Goal: Use online tool/utility: Utilize a website feature to perform a specific function

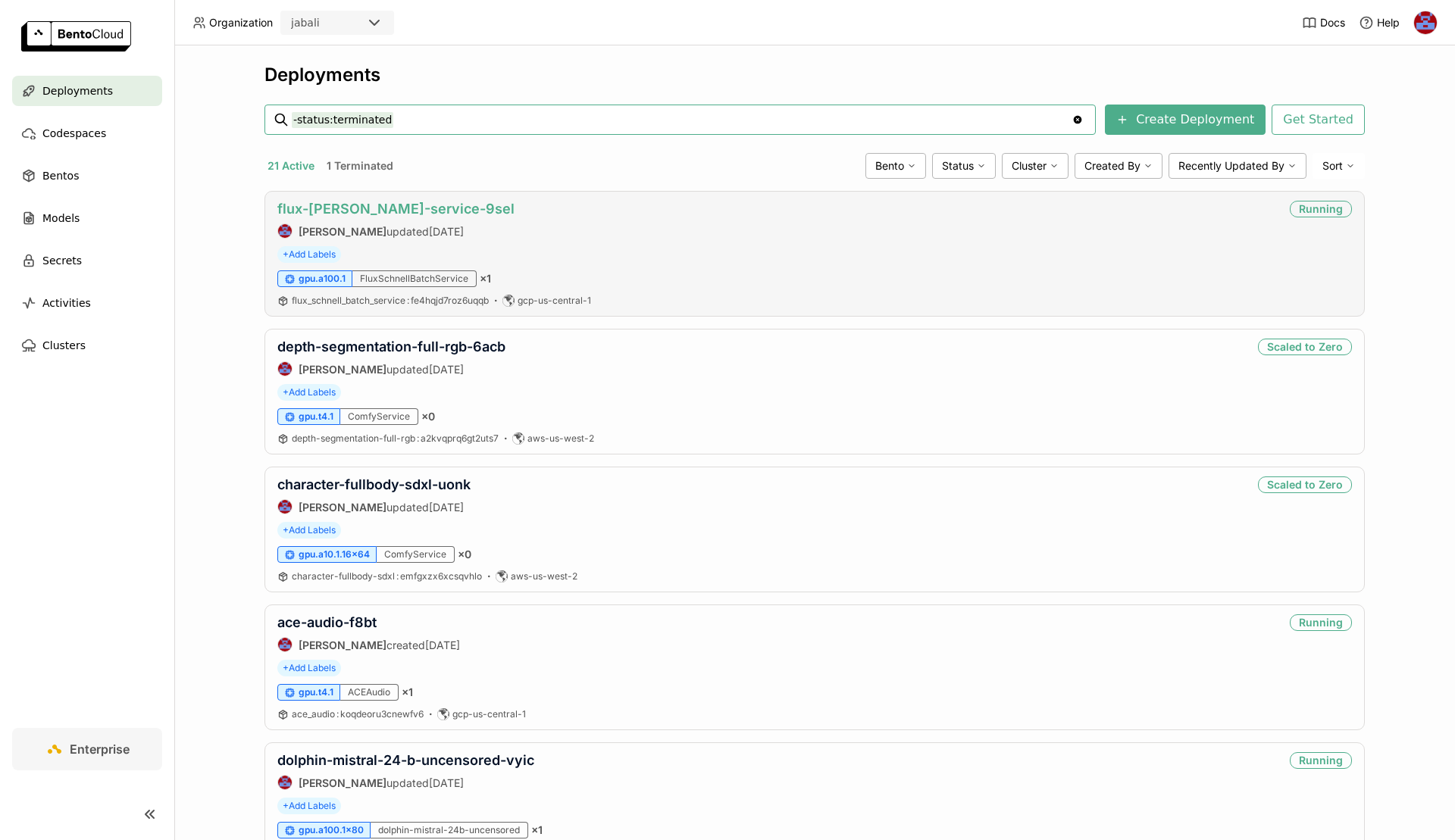
click at [377, 203] on link "flux-[PERSON_NAME]-service-9sel" at bounding box center [396, 209] width 237 height 16
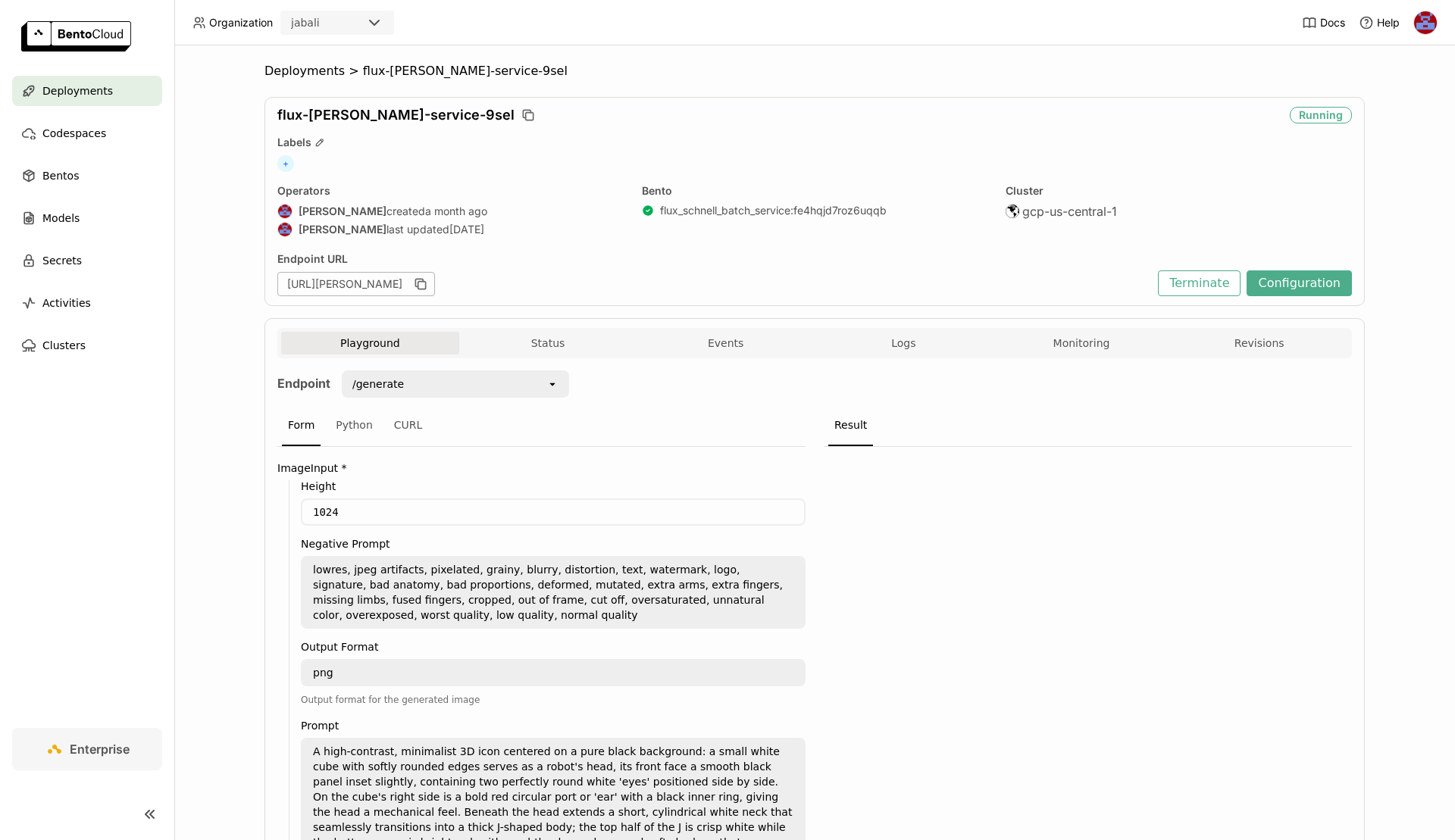
scroll to position [190, 0]
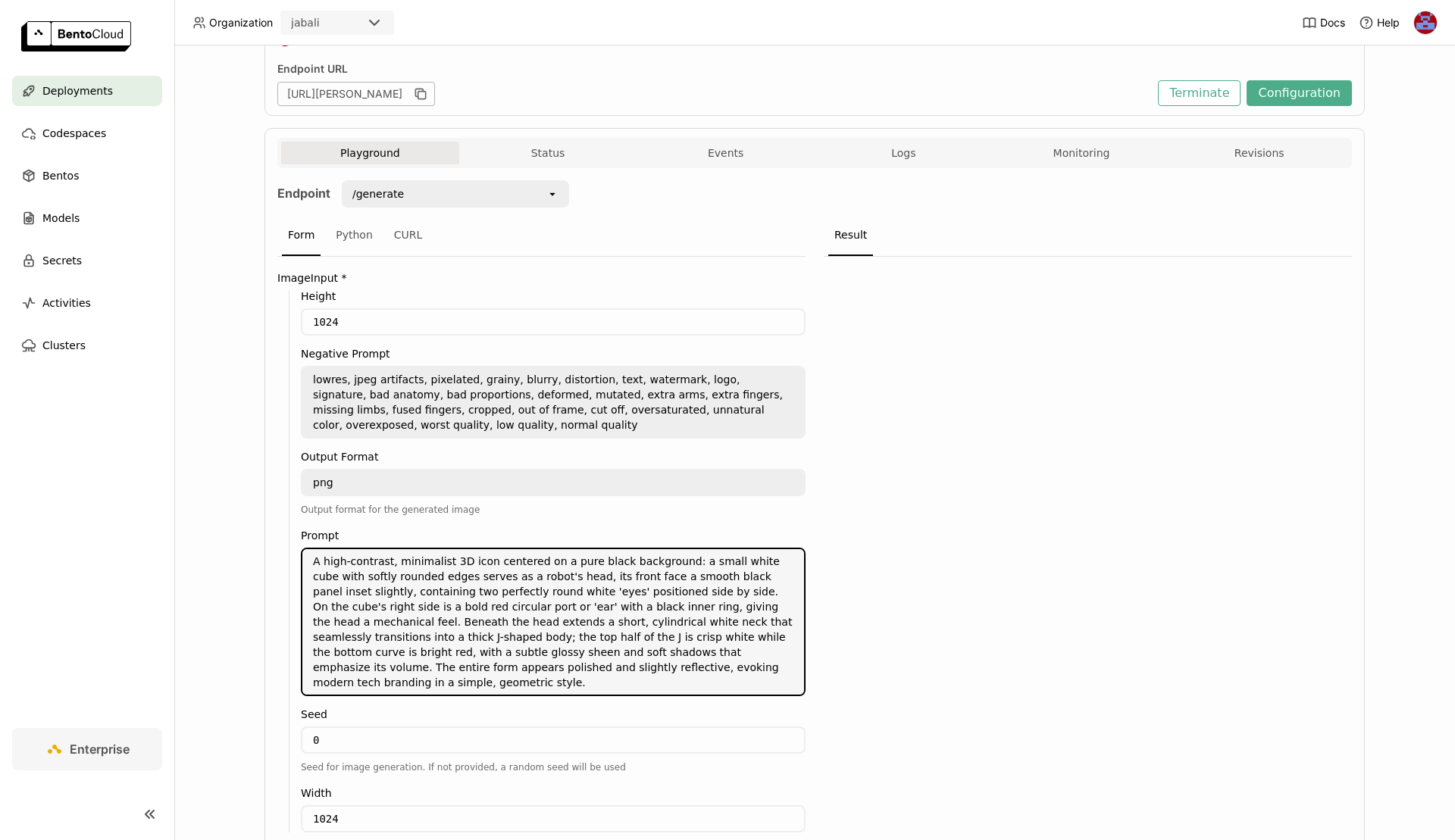
click at [418, 614] on textarea "A high-contrast, minimalist 3D icon centered on a pure black background: a smal…" at bounding box center [553, 621] width 501 height 146
paste textarea "paddle as a flat 2D vertical rectangle that fills most of the image space, espe…"
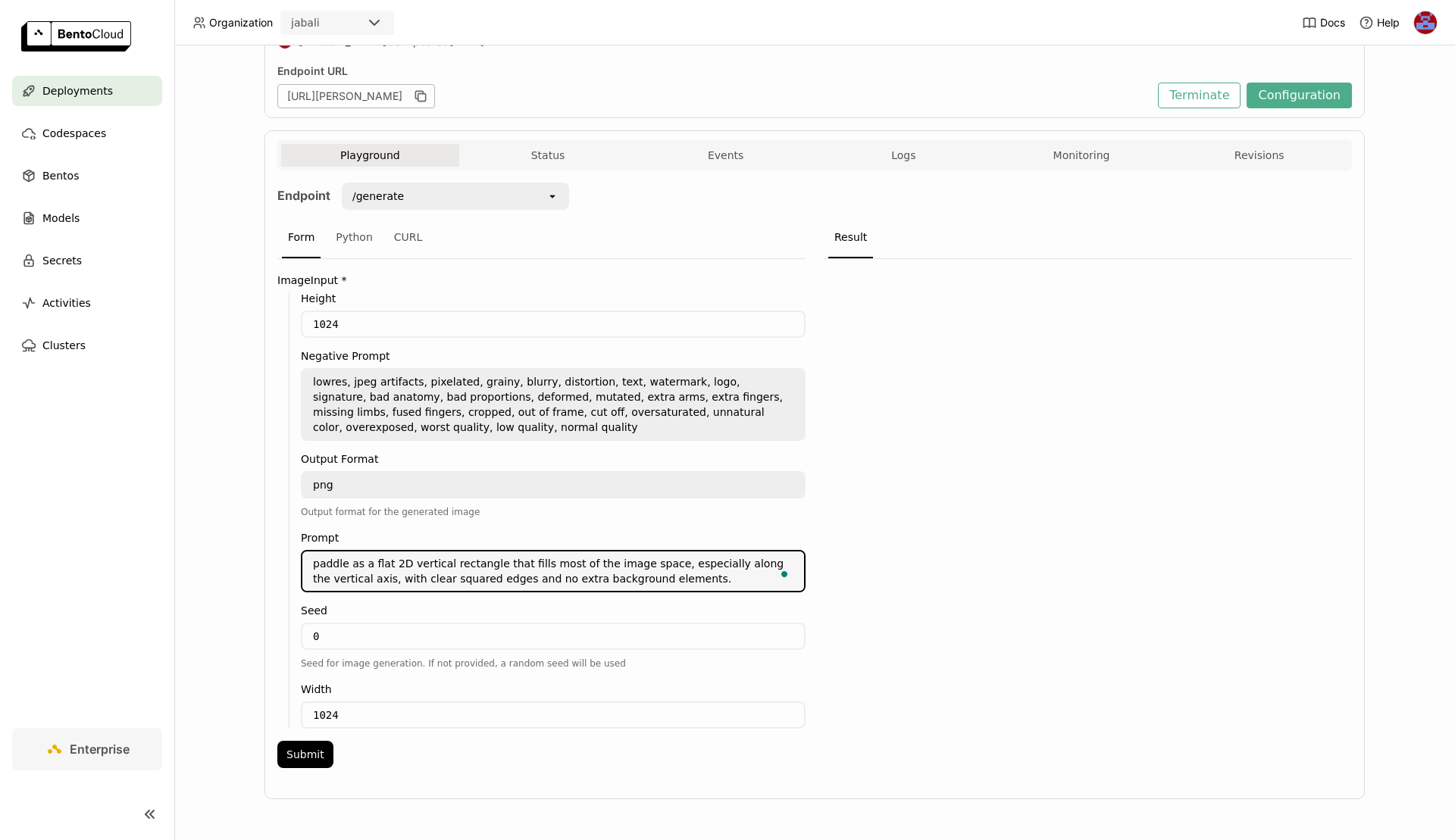
scroll to position [182, 0]
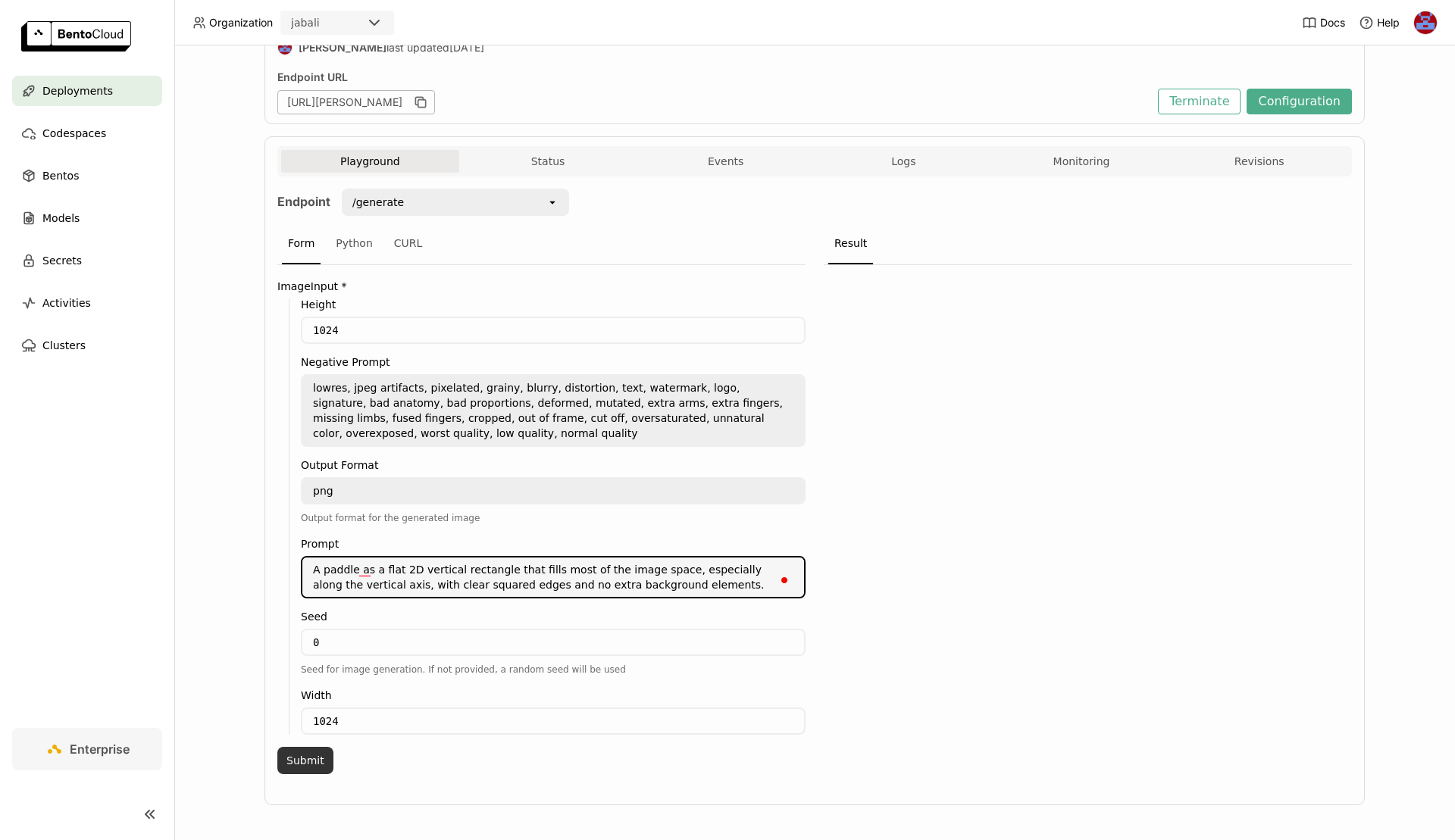
click at [310, 757] on button "Submit" at bounding box center [305, 760] width 56 height 27
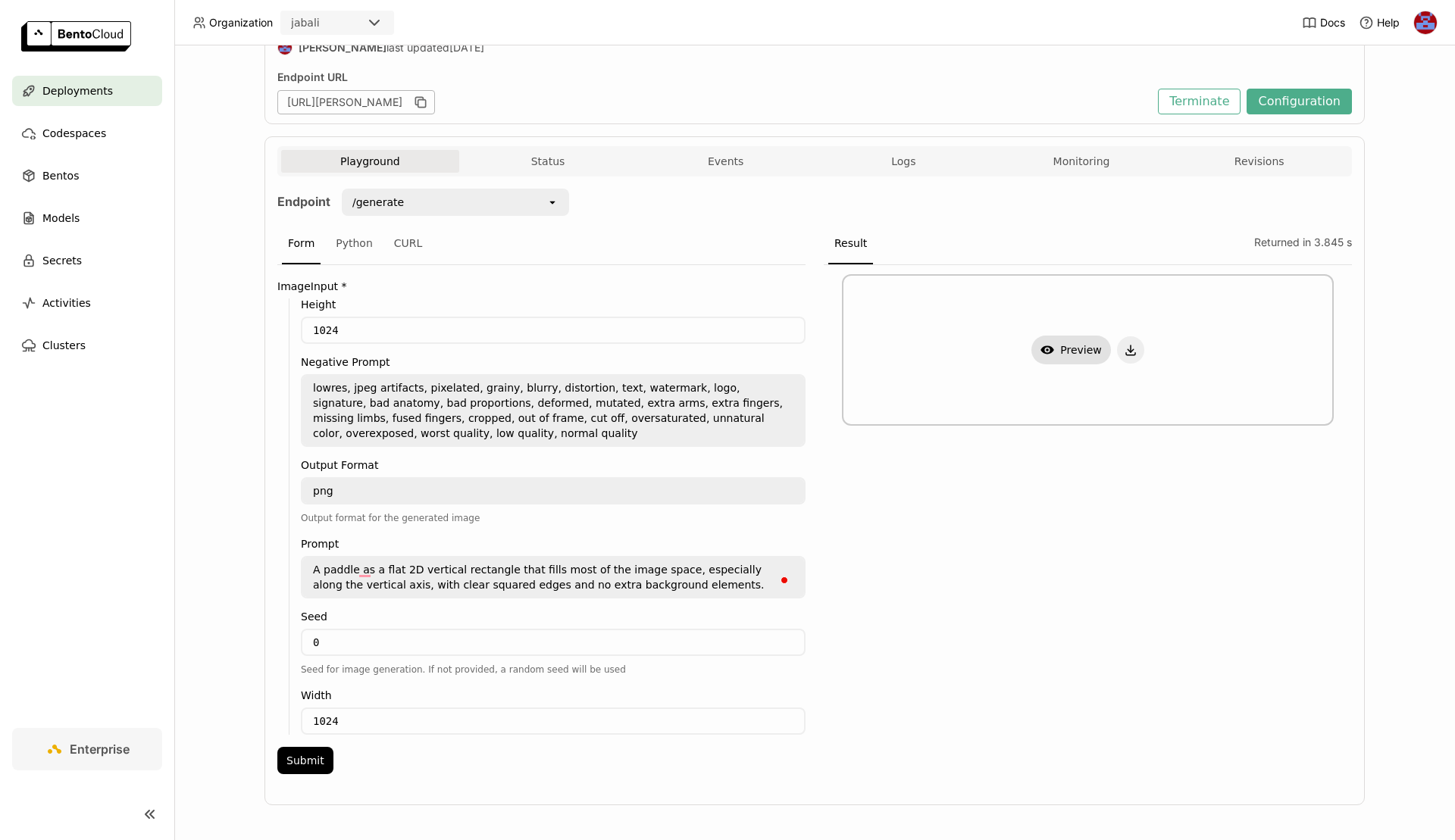
click at [1064, 344] on button "Show Preview" at bounding box center [1071, 350] width 79 height 28
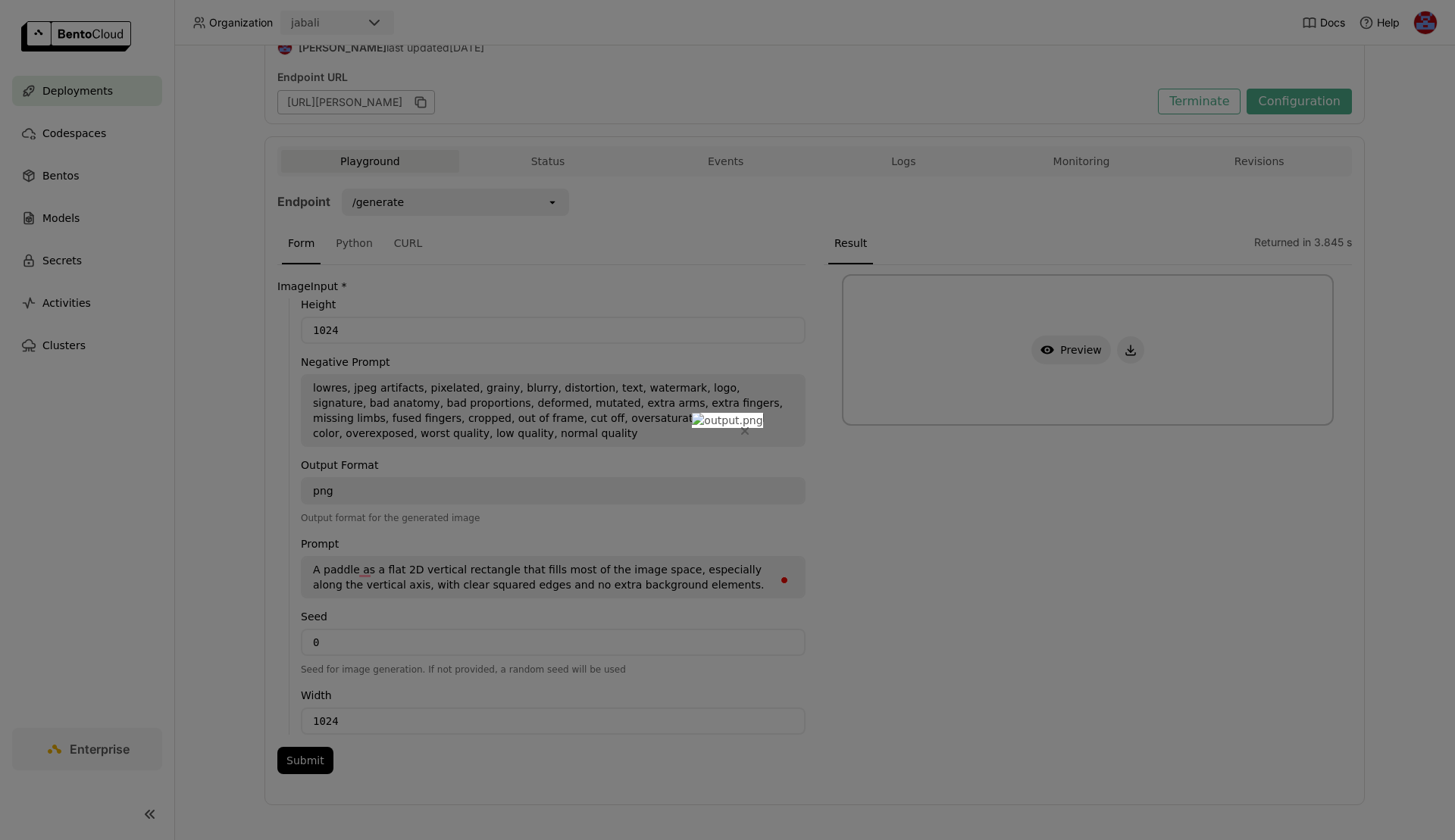
click at [749, 427] on icon "Close" at bounding box center [745, 431] width 8 height 8
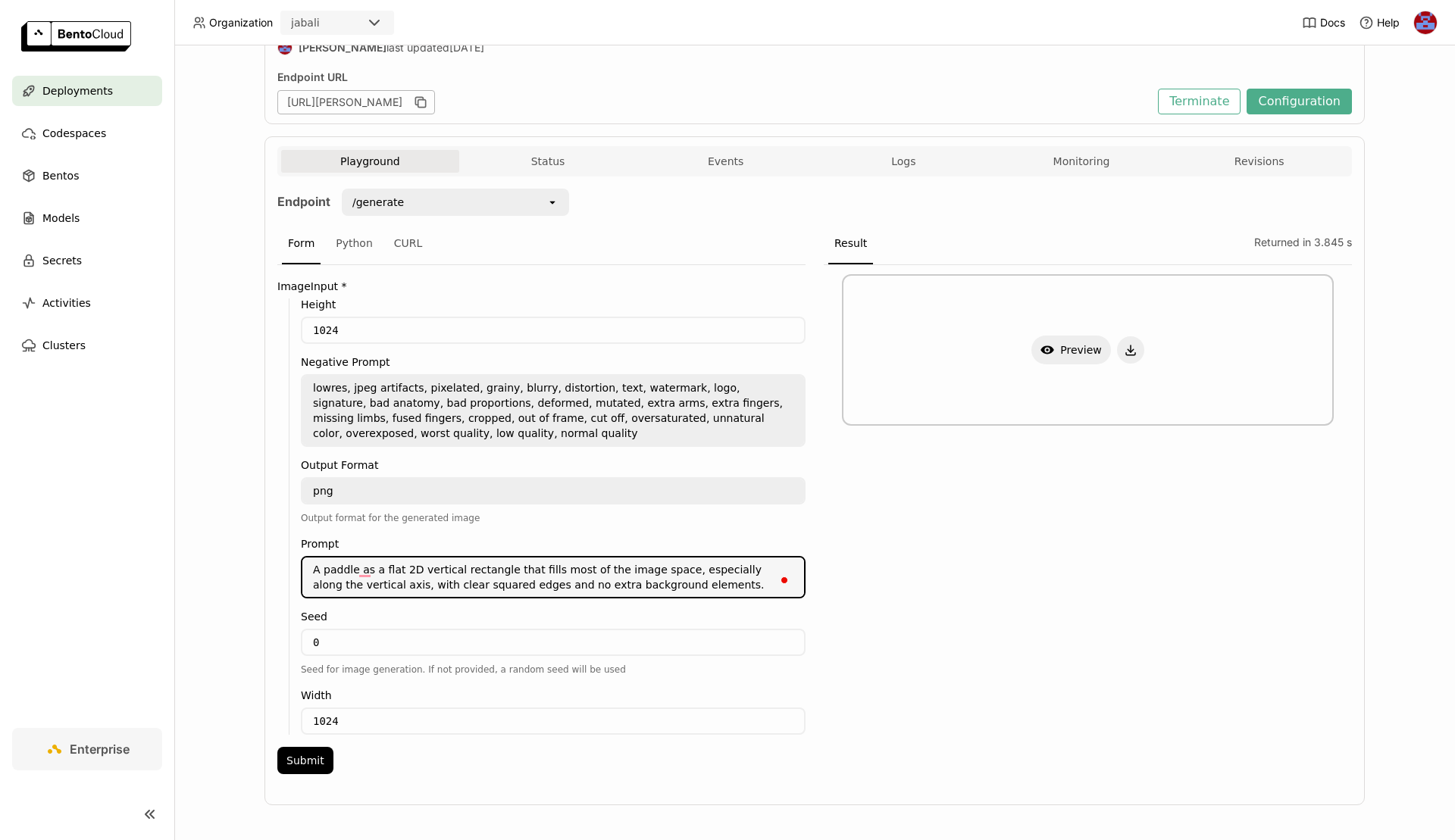
click at [340, 564] on textarea "A paddle as a flat 2D vertical rectangle that fills most of the image space, es…" at bounding box center [553, 577] width 501 height 39
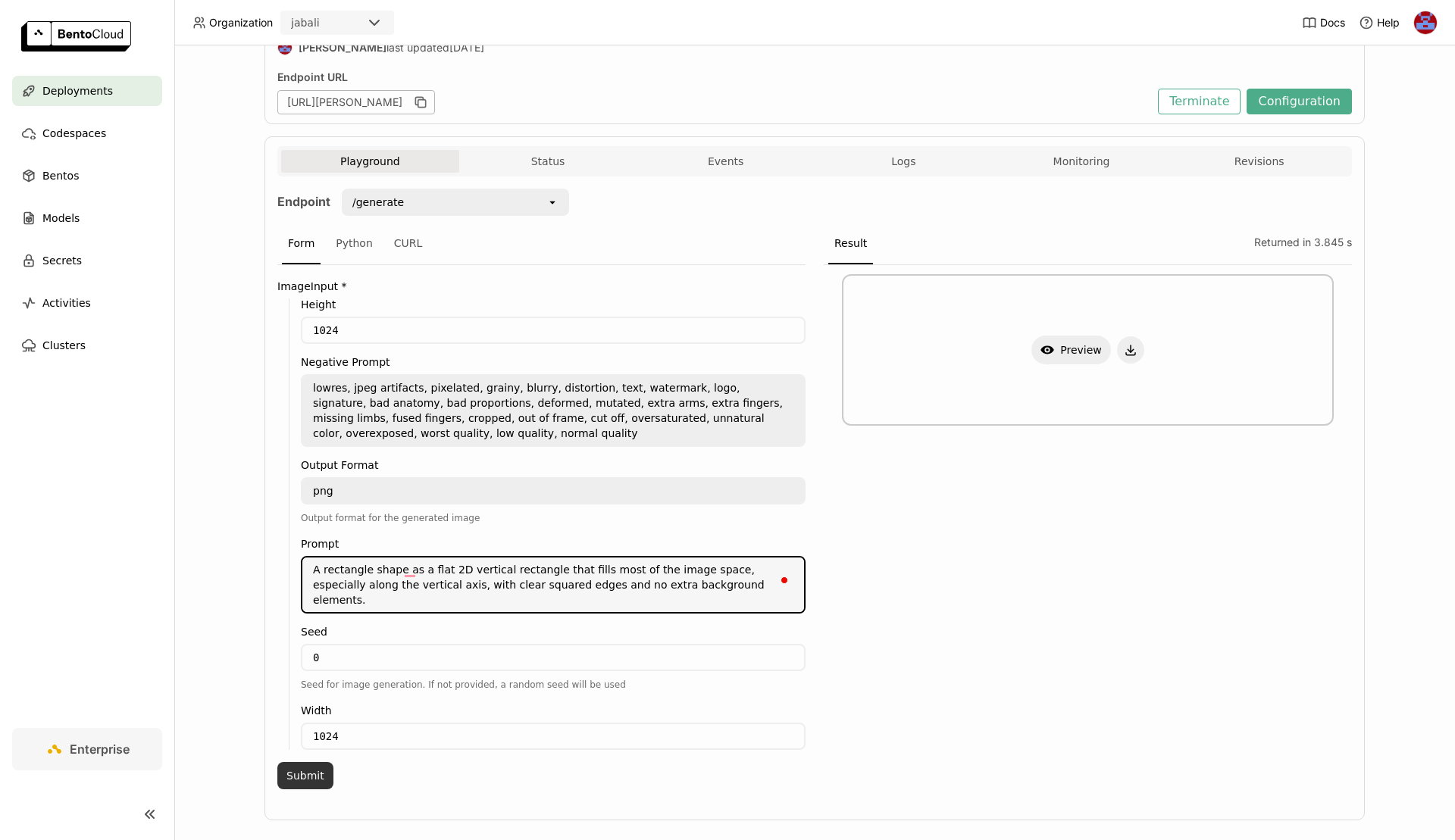
click at [299, 762] on button "Submit" at bounding box center [305, 775] width 56 height 27
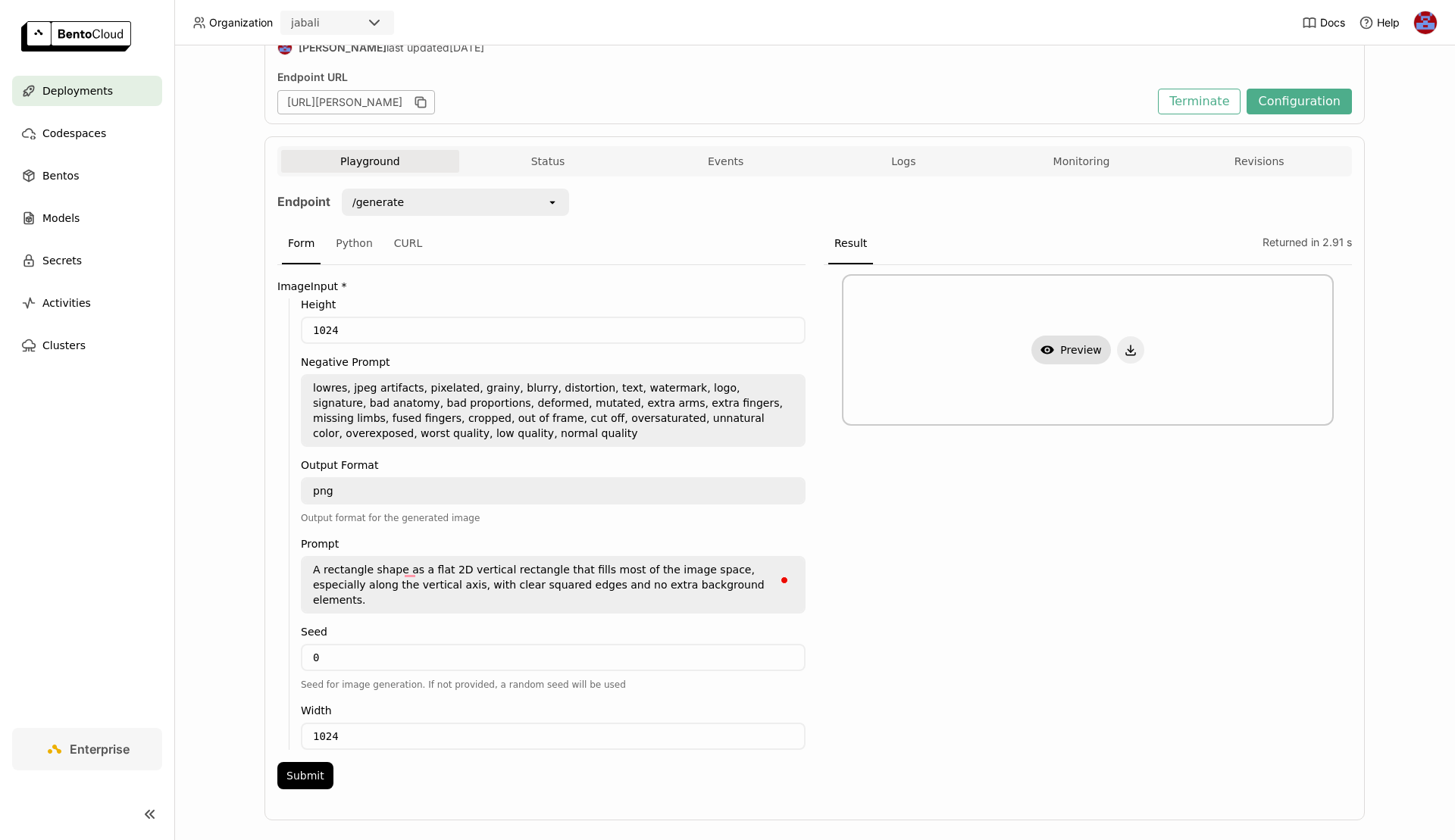
click at [1056, 344] on button "Show Preview" at bounding box center [1071, 350] width 79 height 28
click at [1202, 417] on div at bounding box center [727, 420] width 1455 height 840
click at [729, 584] on textarea "A rectangle shape as a flat 2D vertical rectangle that fills most of the image …" at bounding box center [553, 584] width 501 height 55
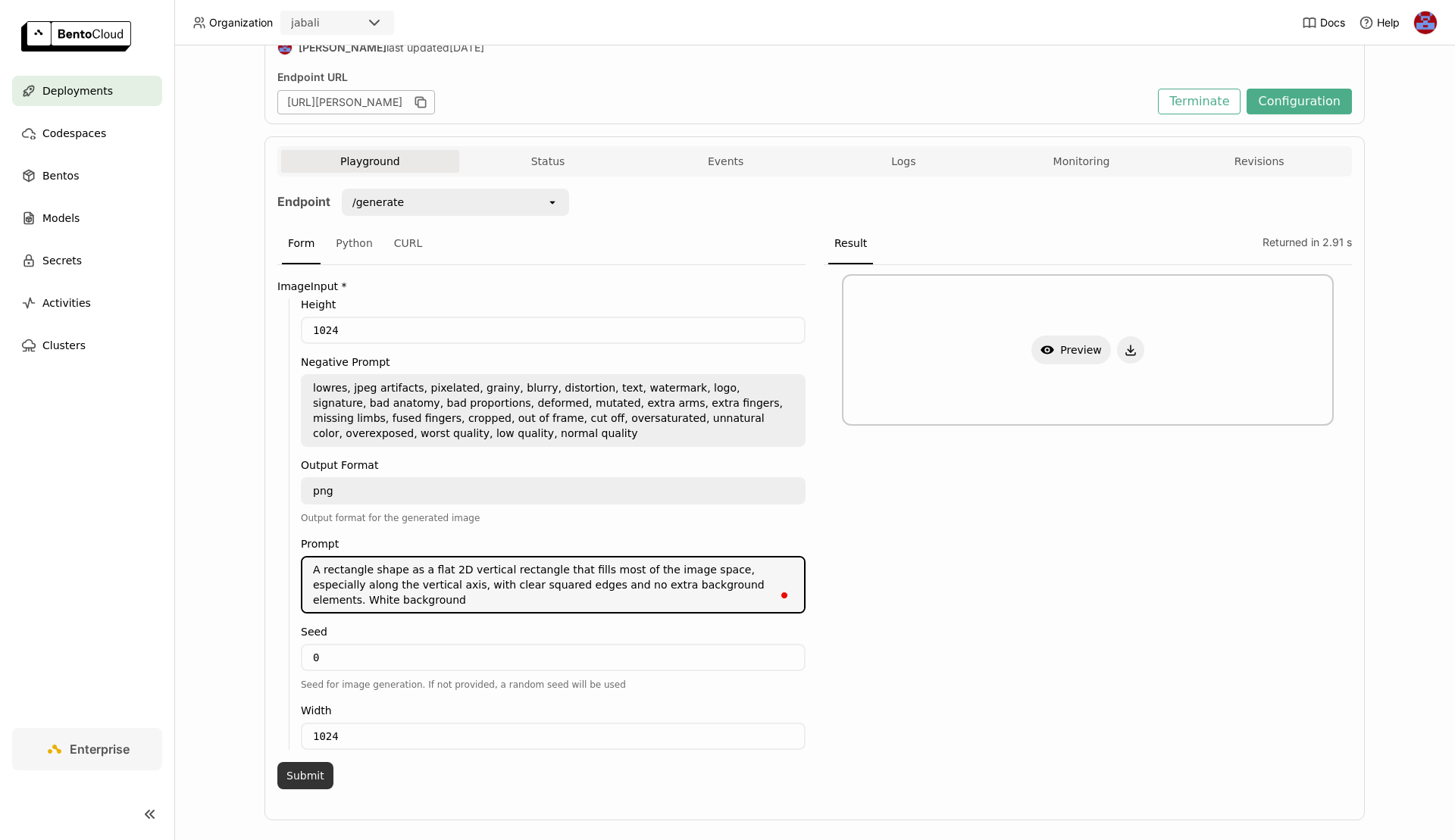
click at [286, 768] on button "Submit" at bounding box center [305, 775] width 56 height 27
click at [320, 566] on textarea "A rectangle shape as a flat 2D vertical rectangle that fills most of the image …" at bounding box center [553, 584] width 501 height 55
click at [317, 767] on button "Submit" at bounding box center [305, 775] width 56 height 27
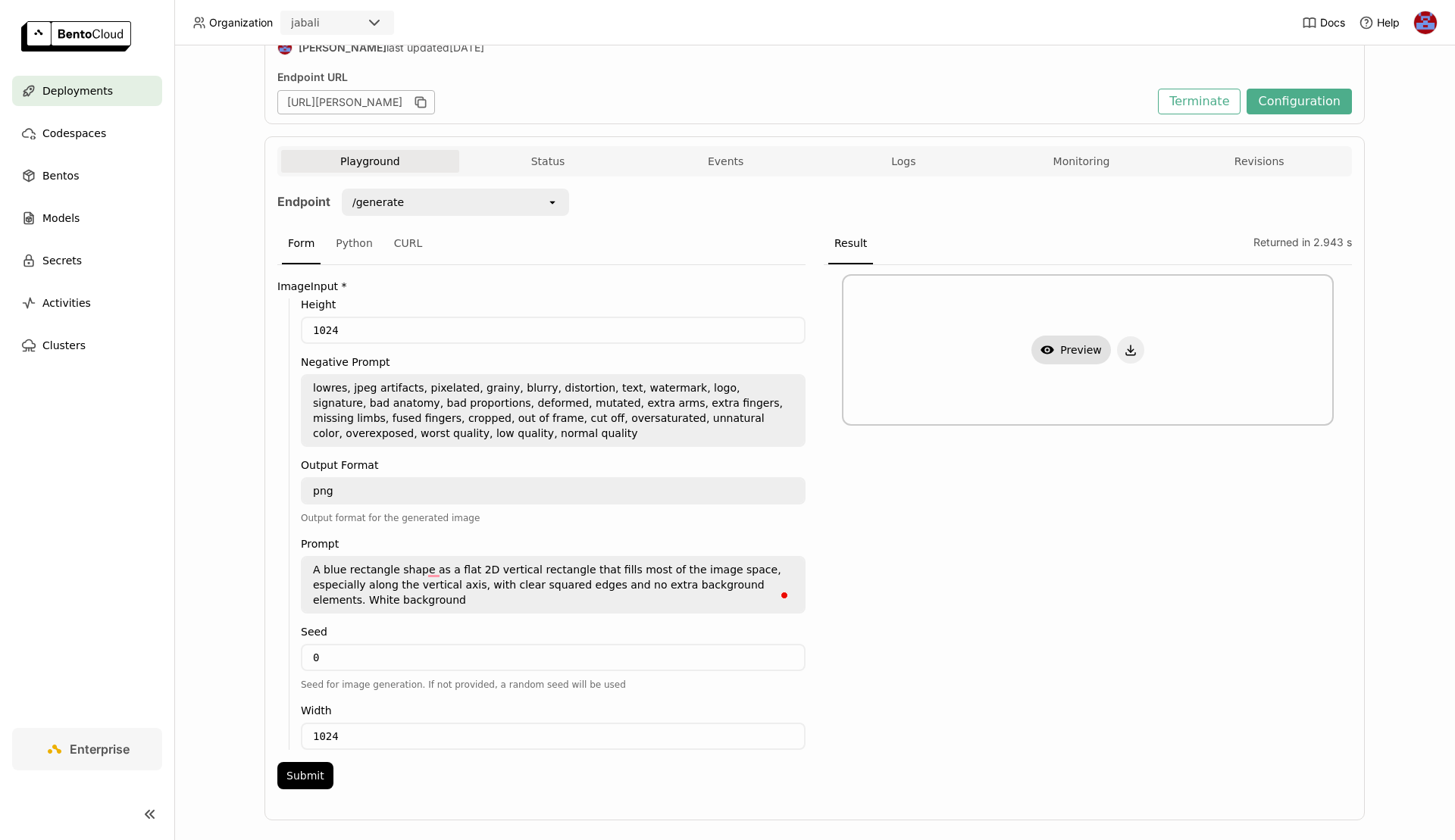
click at [1057, 354] on button "Show Preview" at bounding box center [1071, 350] width 79 height 28
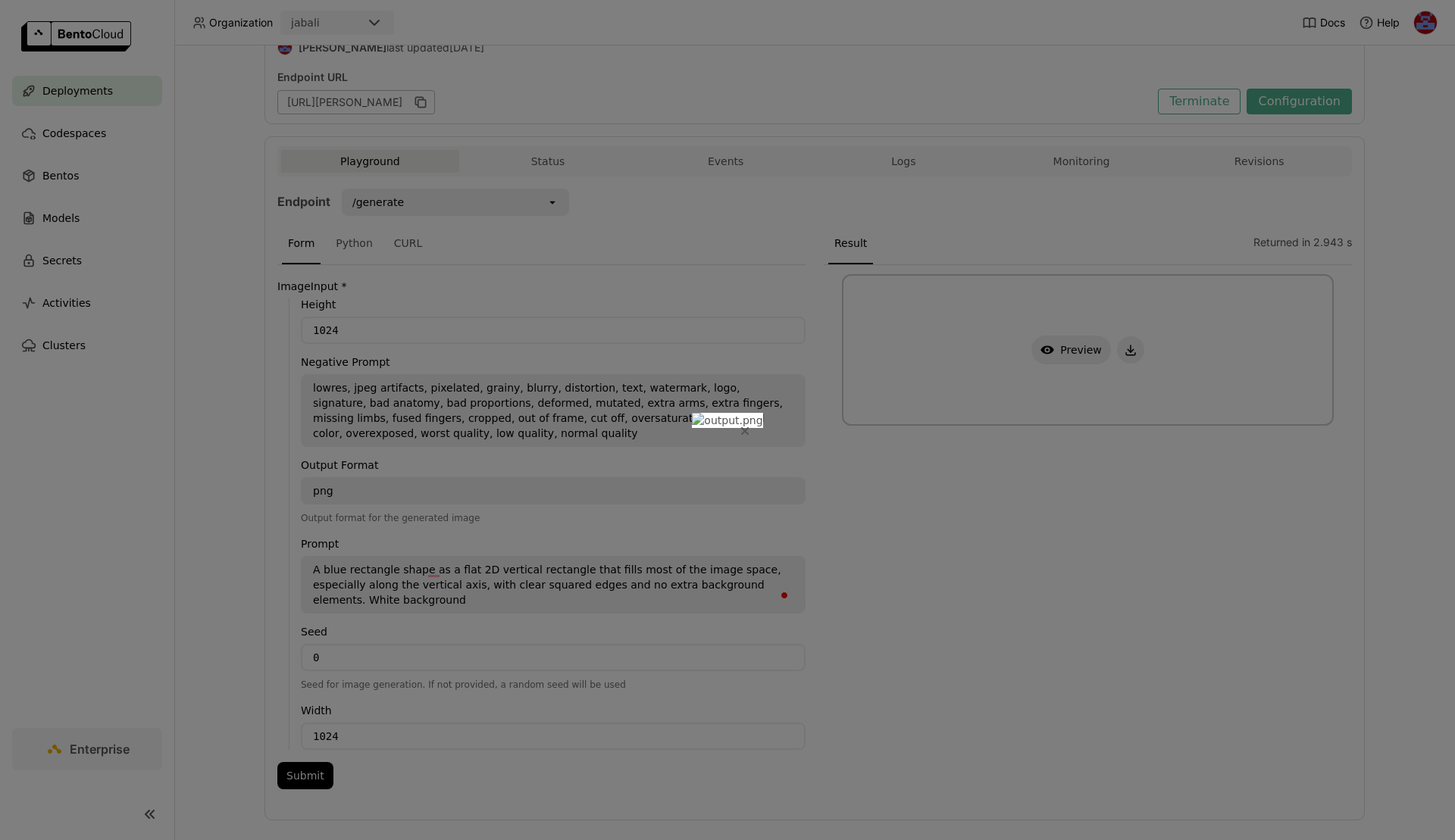
click at [749, 427] on icon "Close" at bounding box center [745, 431] width 8 height 8
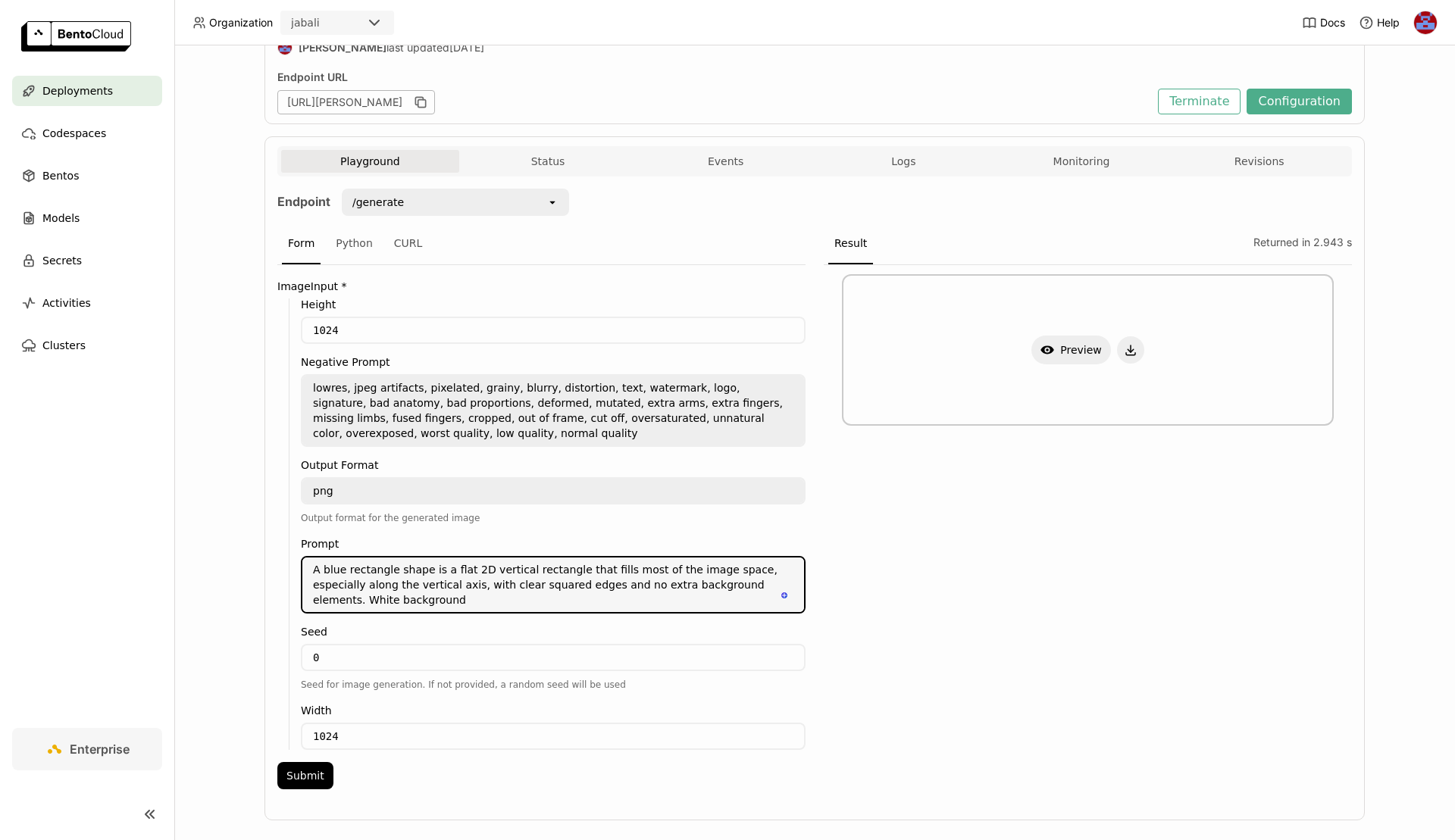
click at [323, 567] on textarea "A blue rectangle shape is a flat 2D vertical rectangle that fills most of the i…" at bounding box center [553, 584] width 501 height 55
click at [362, 563] on textarea "A paddle shape as a flat 2D vertical rectangle that fills most of the image spa…" at bounding box center [553, 584] width 501 height 55
click at [307, 762] on button "Submit" at bounding box center [305, 775] width 56 height 27
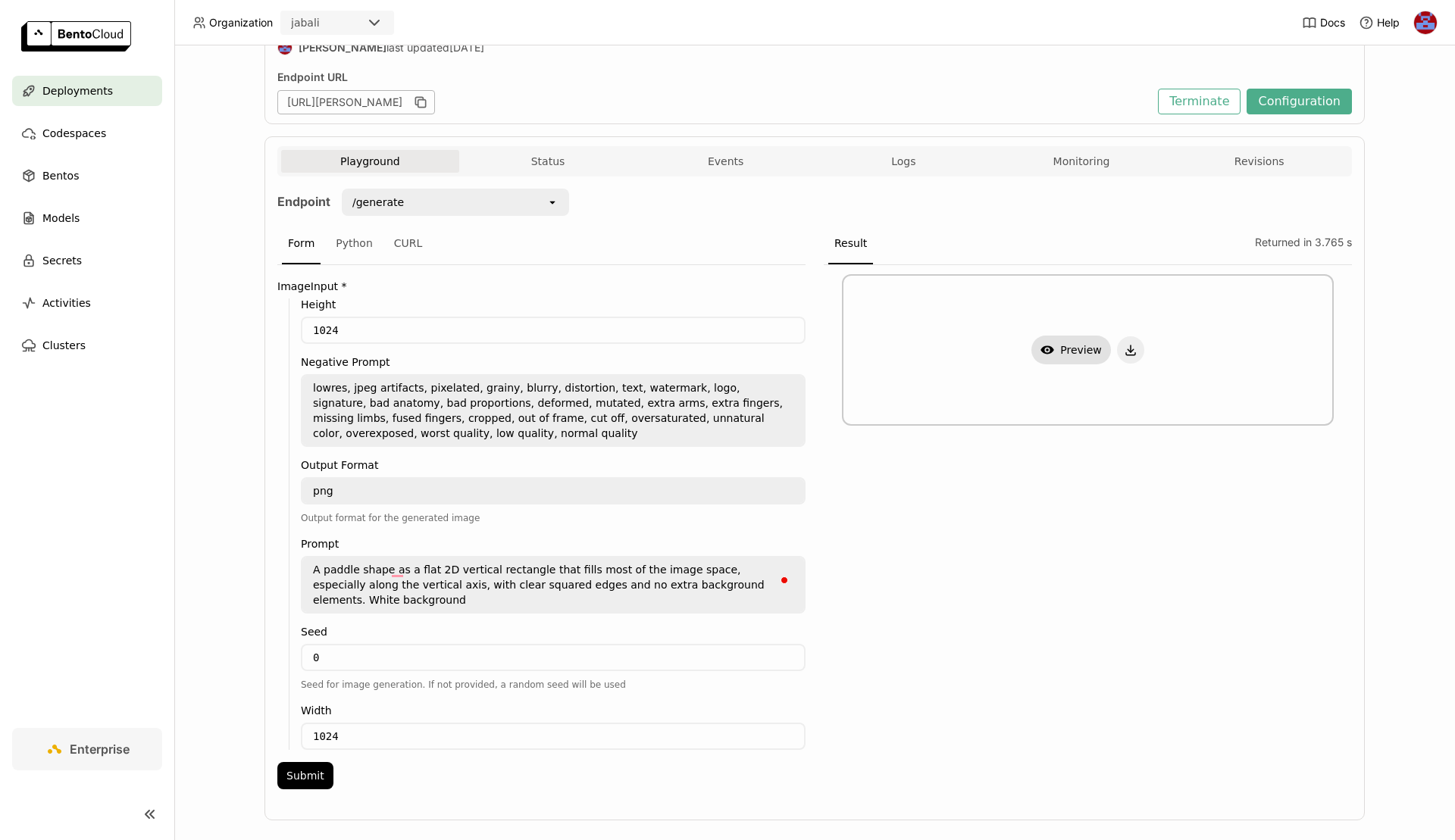
click at [1078, 342] on button "Show Preview" at bounding box center [1071, 350] width 79 height 28
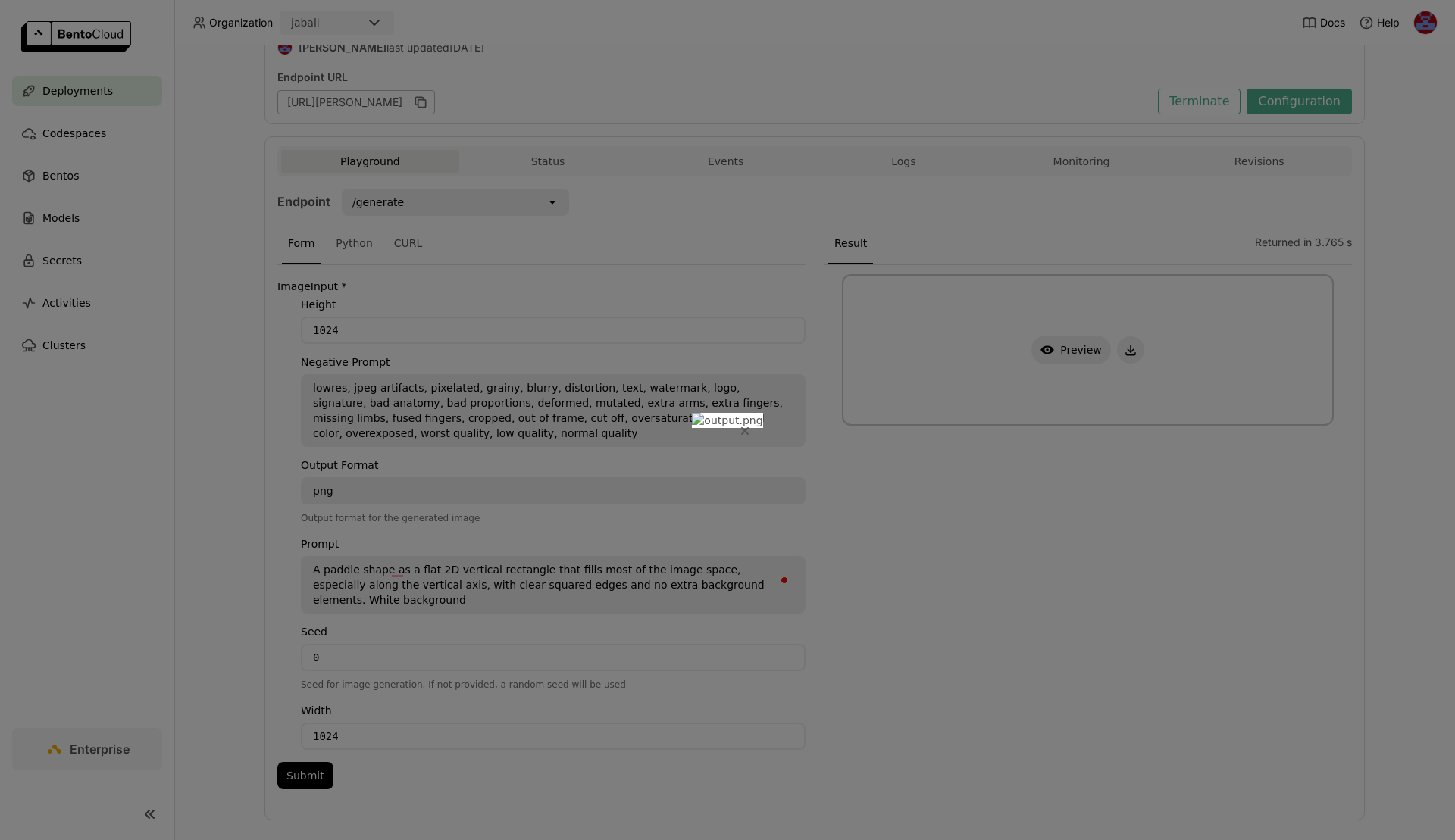
click at [748, 428] on icon "Close" at bounding box center [745, 431] width 6 height 6
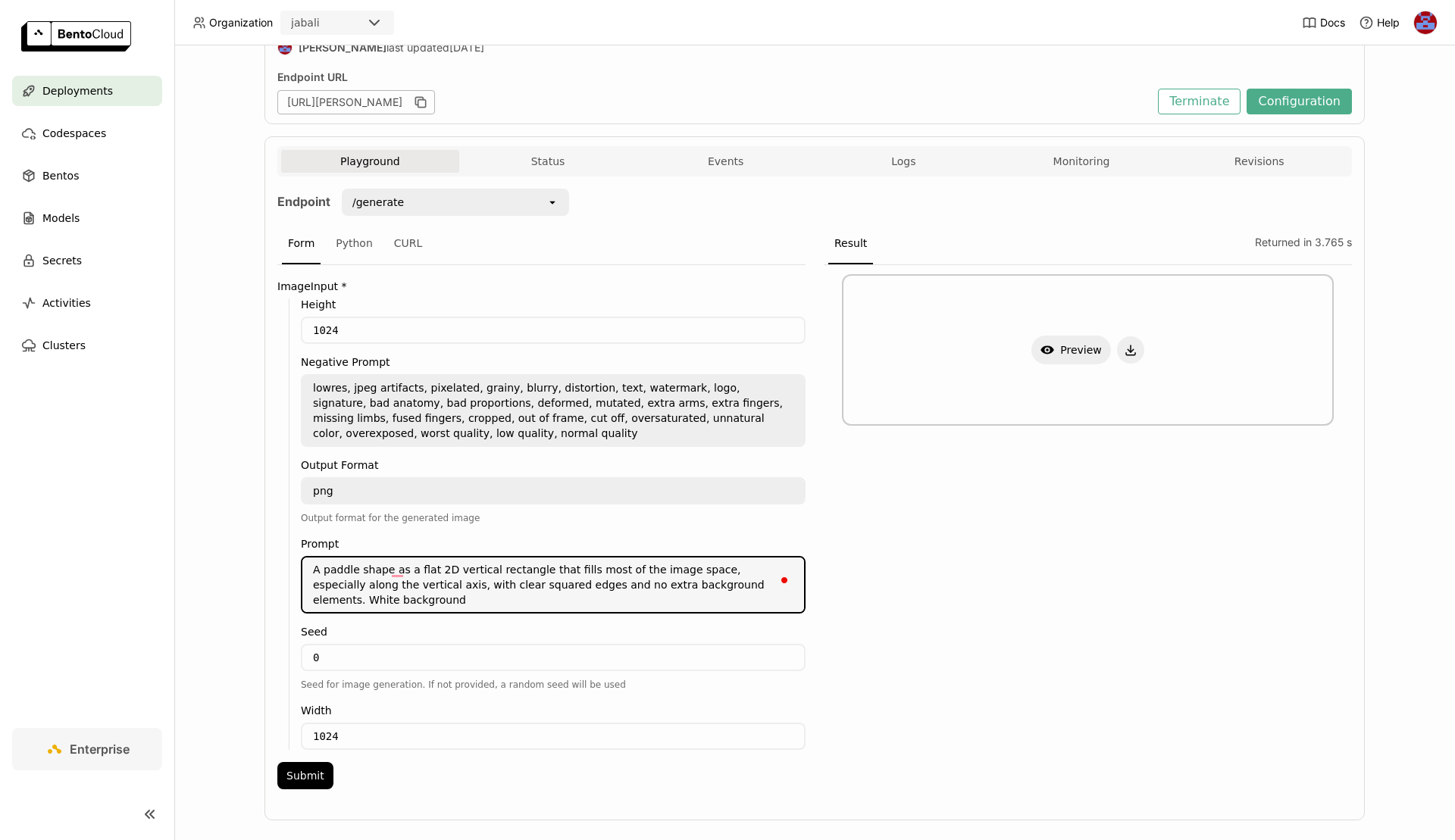
click at [444, 573] on textarea "A paddle shape as a flat 2D vertical rectangle that fills most of the image spa…" at bounding box center [553, 584] width 501 height 55
click at [689, 582] on textarea "A paddle shape as a flat 2D vertical rectangle that fills most of the image spa…" at bounding box center [553, 584] width 501 height 55
type textarea "A paddle shape as a flat 2D vertical rectangle that fills most of the image spa…"
click at [297, 762] on button "Submit" at bounding box center [305, 775] width 56 height 27
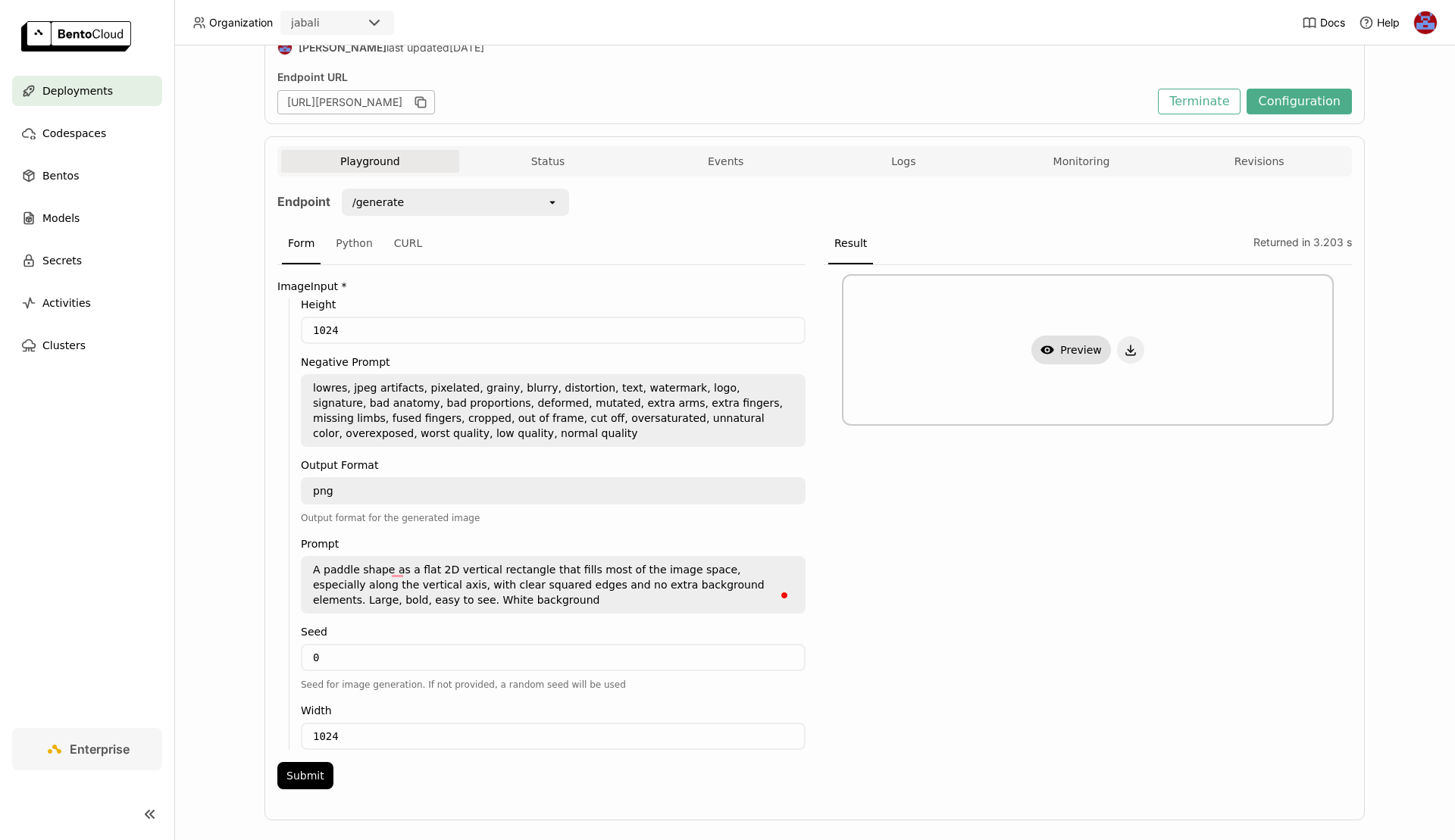
click at [1070, 352] on button "Show Preview" at bounding box center [1071, 350] width 79 height 28
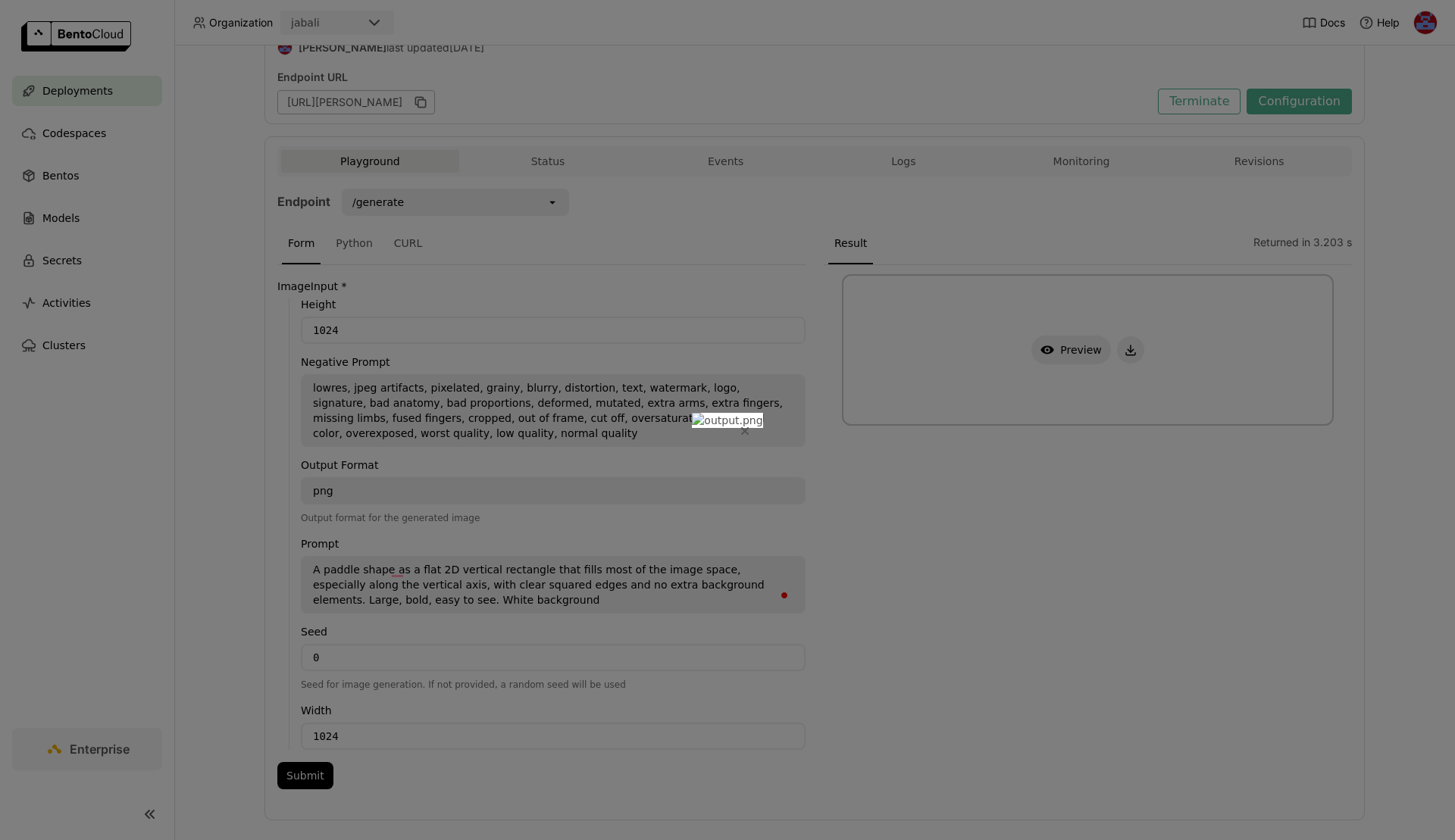
click at [754, 422] on button "Close" at bounding box center [746, 431] width 18 height 18
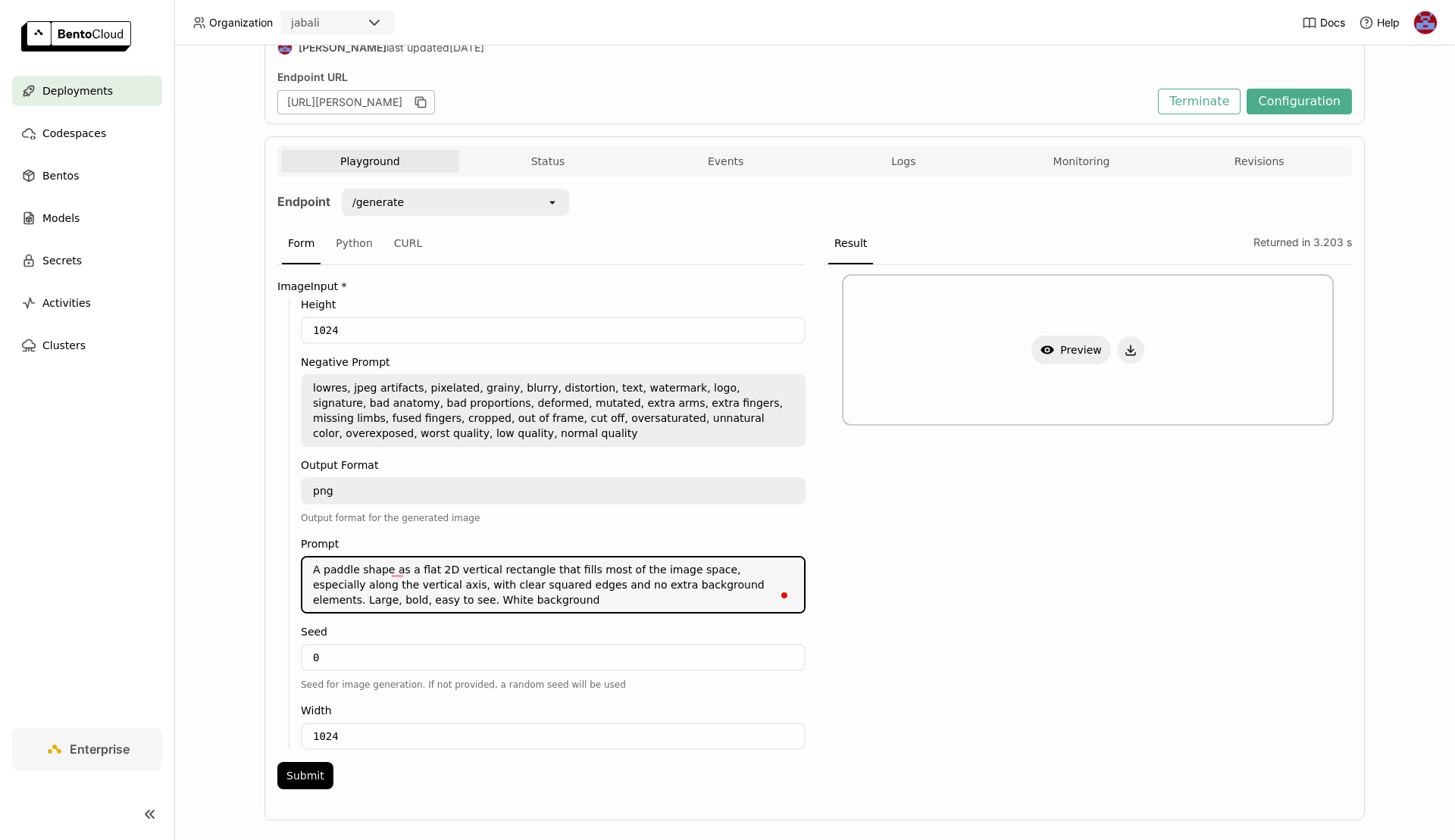
click at [403, 594] on textarea "A paddle shape as a flat 2D vertical rectangle that fills most of the image spa…" at bounding box center [553, 584] width 501 height 55
paste textarea "Create a vertical obstacle for a flappy bird–style game. The image should be a …"
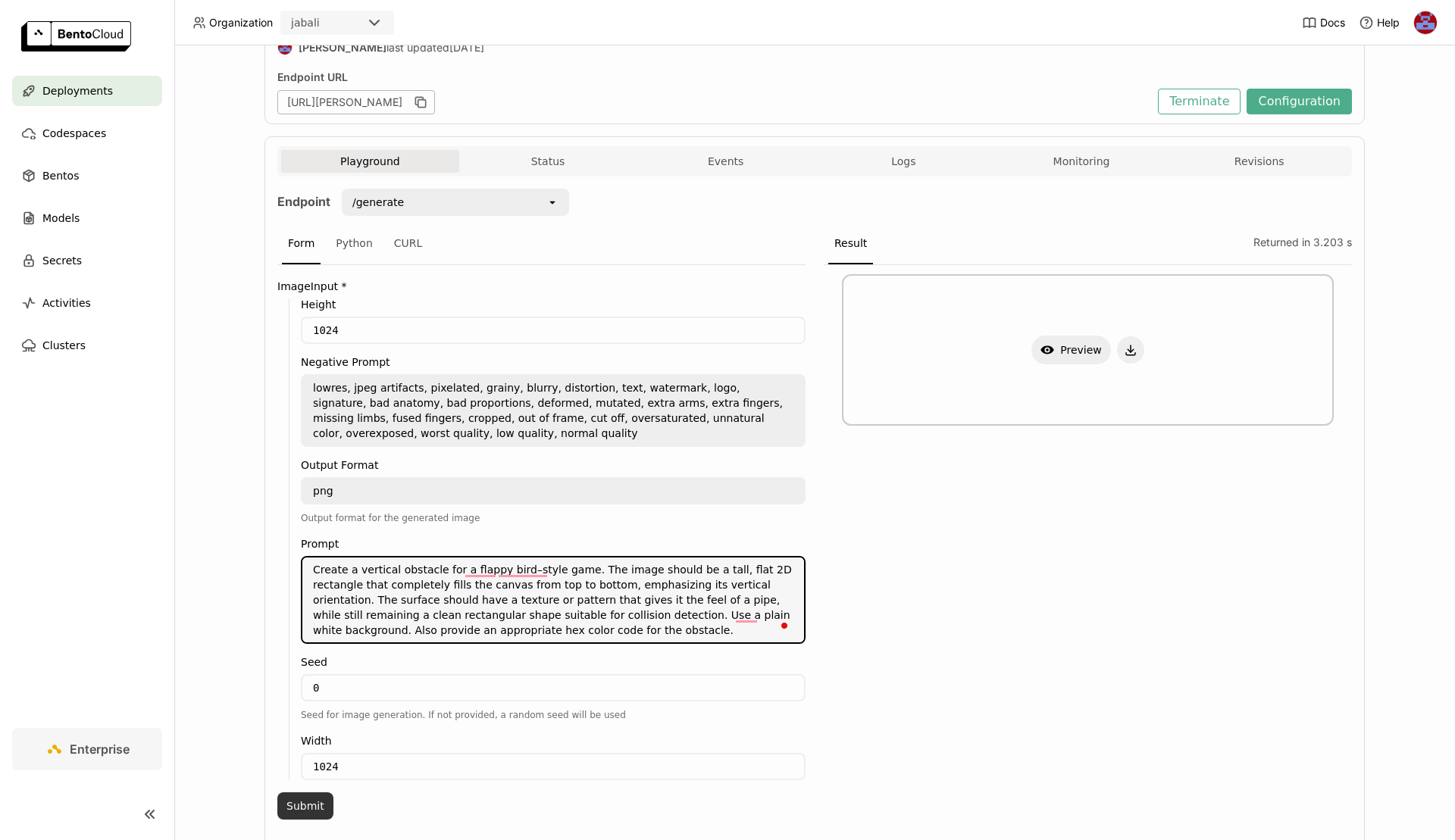
type textarea "Create a vertical obstacle for a flappy bird–style game. The image should be a …"
click at [293, 798] on button "Submit" at bounding box center [305, 805] width 56 height 27
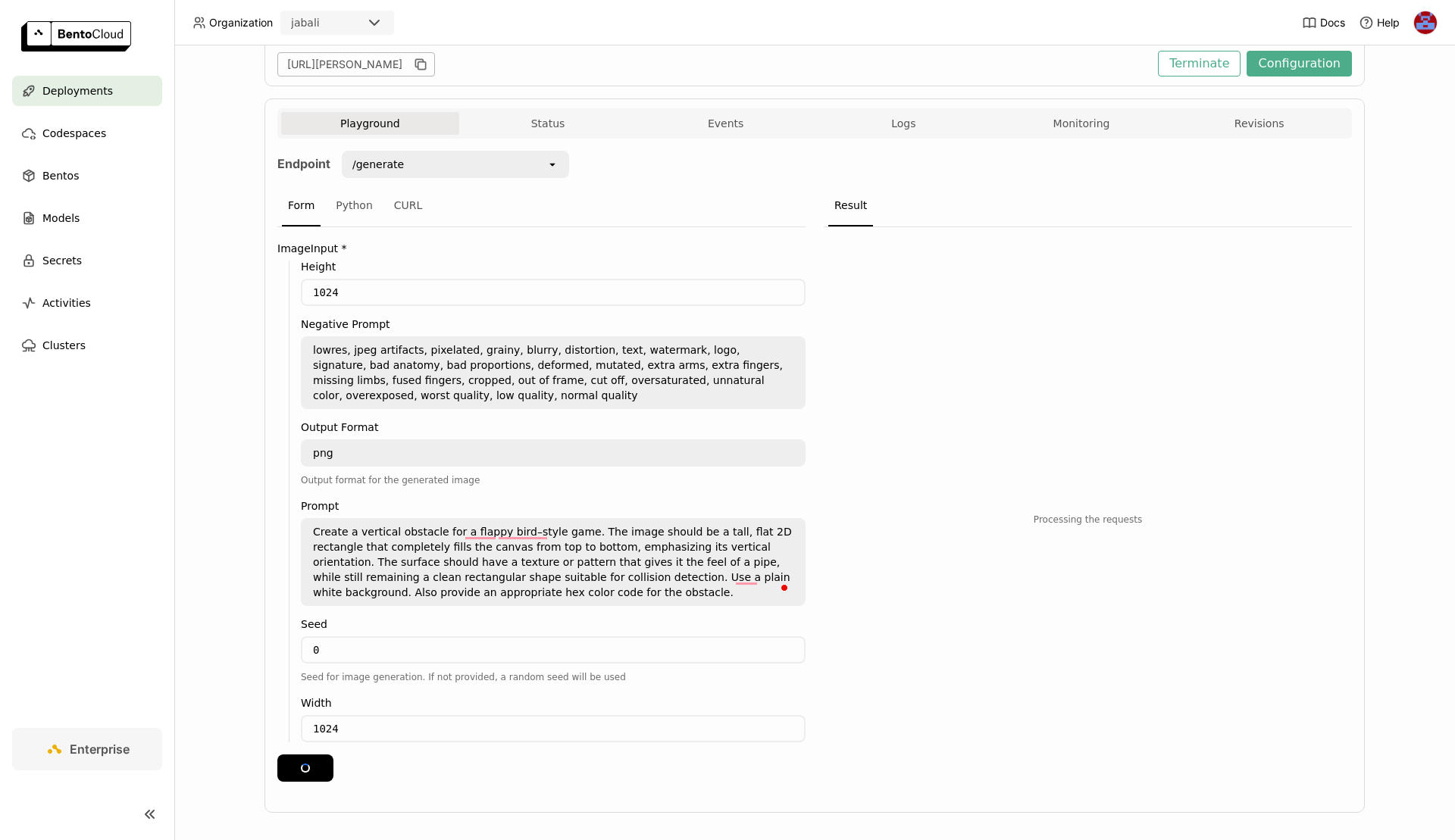
scroll to position [221, 0]
click at [1044, 310] on icon "button" at bounding box center [1048, 311] width 14 height 8
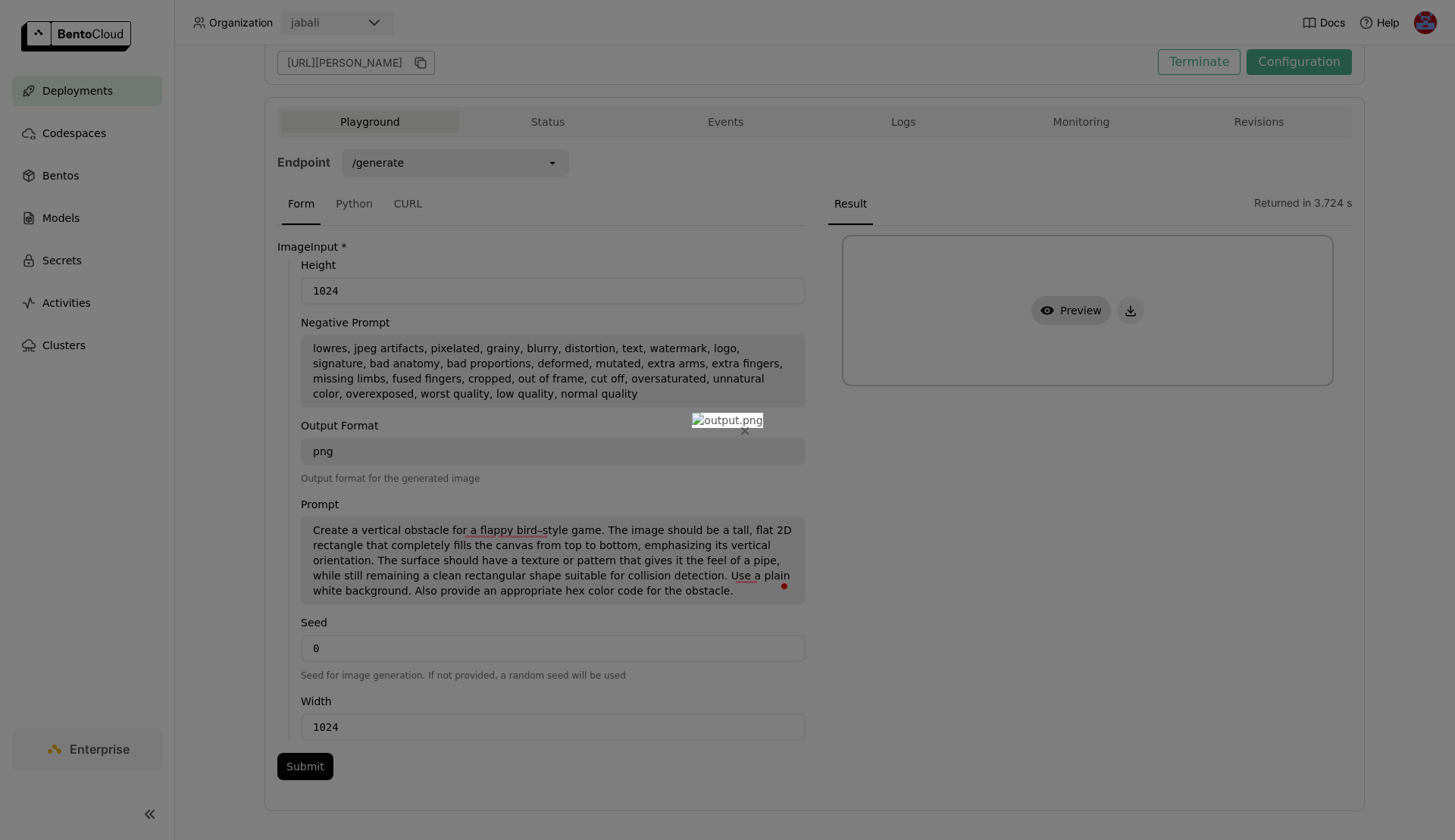
click at [748, 428] on icon "Close" at bounding box center [745, 431] width 6 height 6
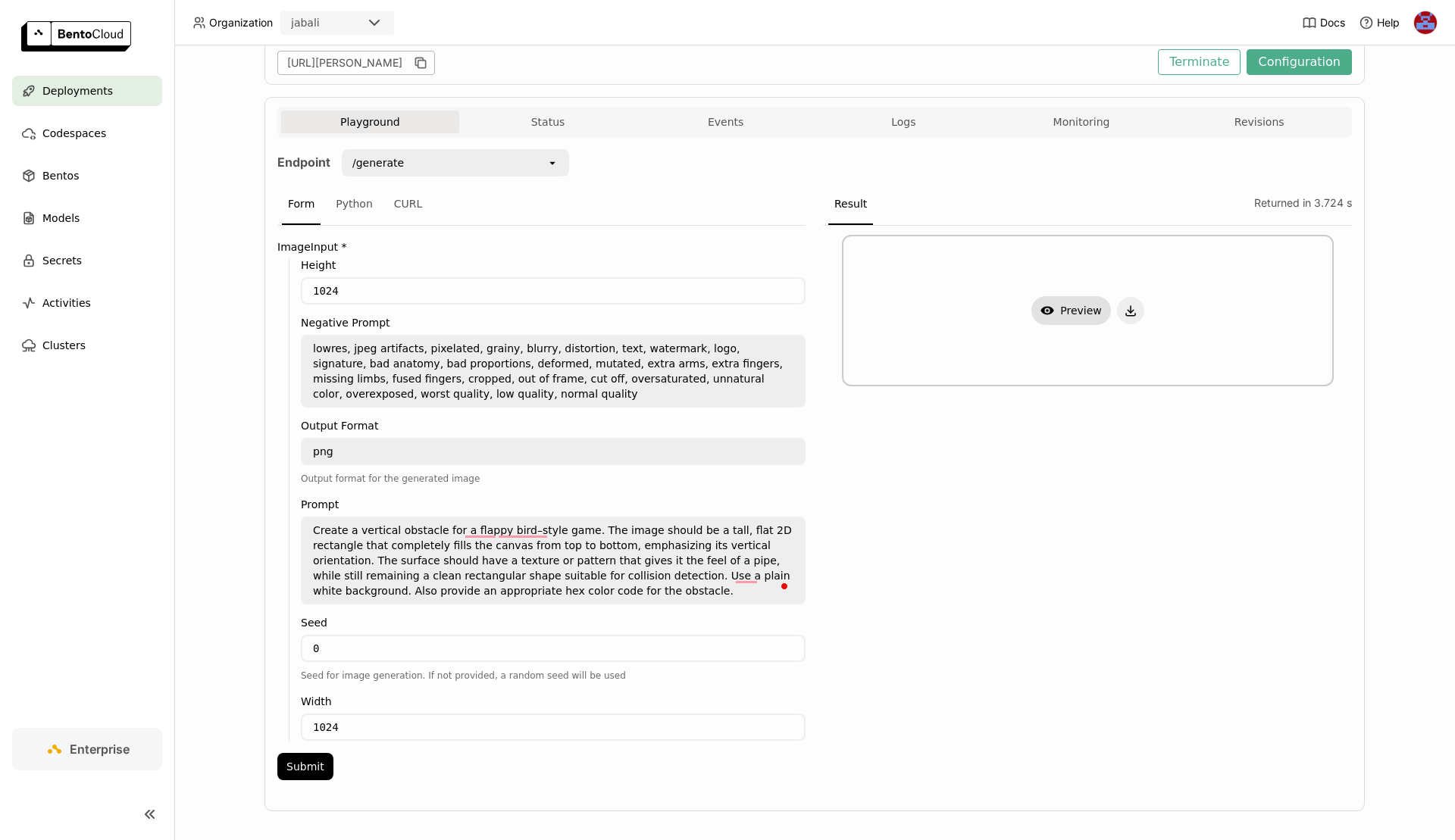
click at [1118, 438] on div "Show Preview" at bounding box center [1088, 507] width 528 height 564
click at [1088, 307] on button "Show Preview" at bounding box center [1071, 310] width 79 height 28
click at [1219, 380] on div at bounding box center [727, 420] width 1455 height 840
click at [1160, 527] on div "Show Preview" at bounding box center [1088, 507] width 528 height 564
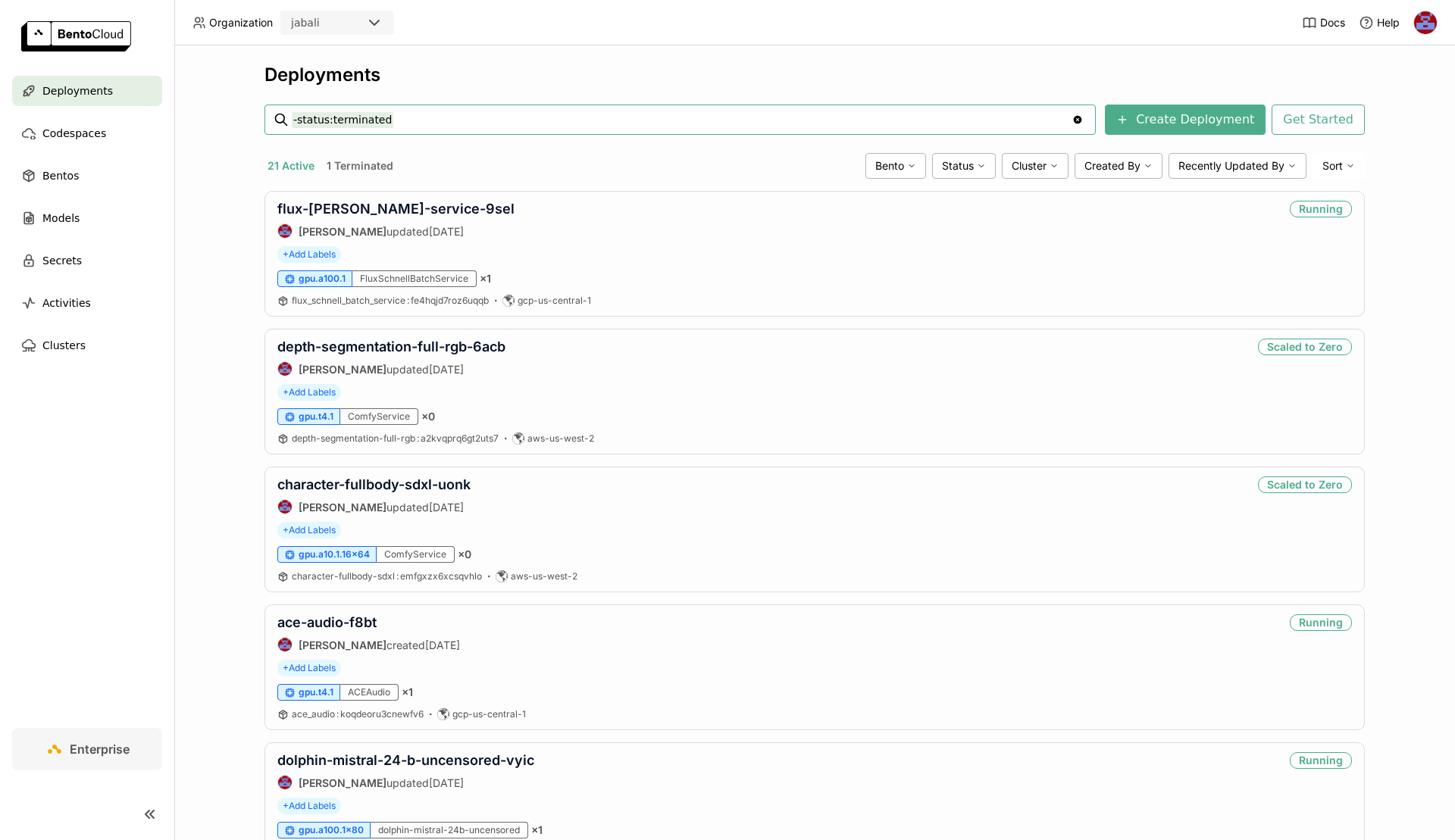
scroll to position [856, 0]
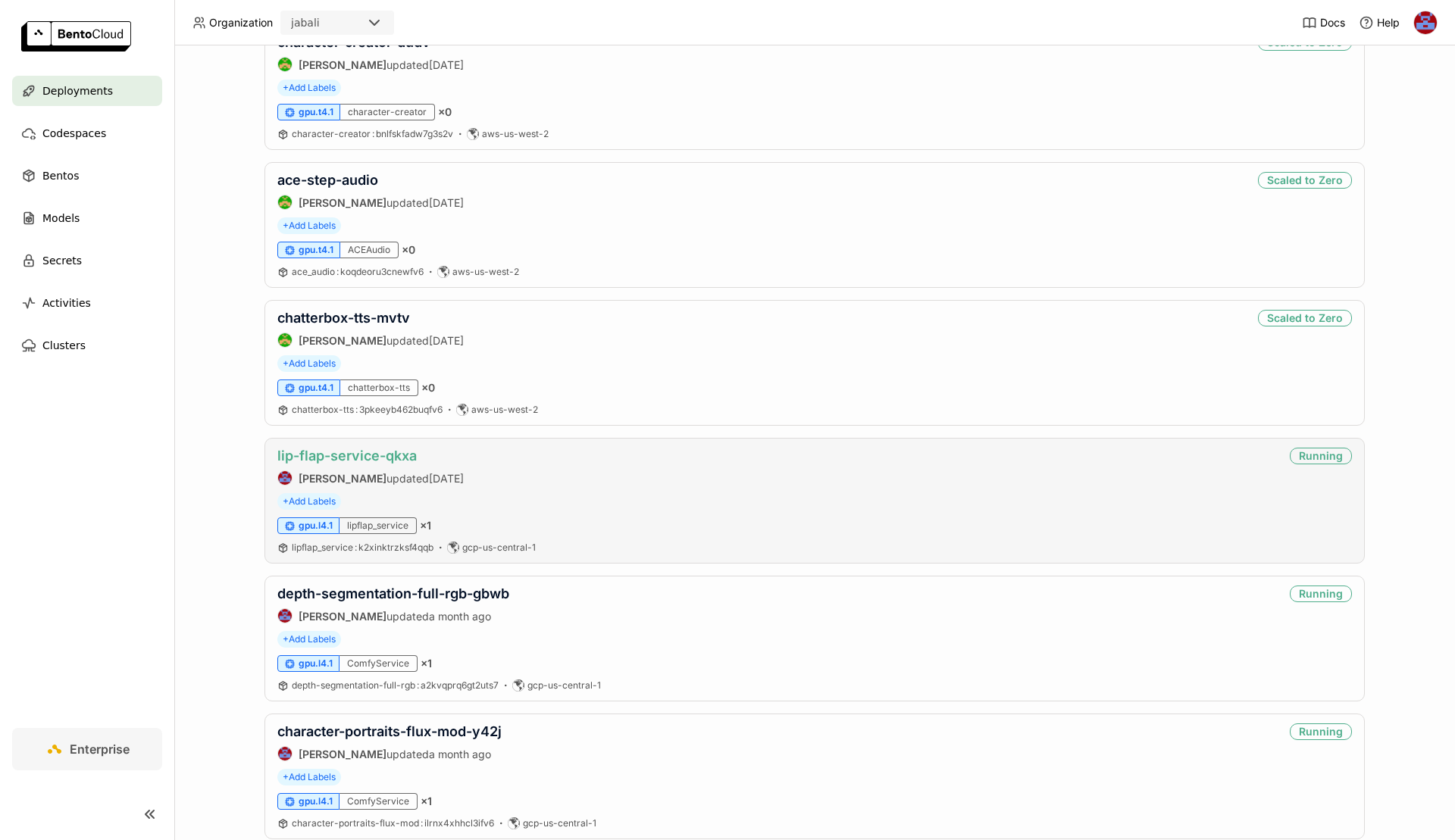
click at [374, 448] on link "lip-flap-service-qkxa" at bounding box center [347, 456] width 139 height 16
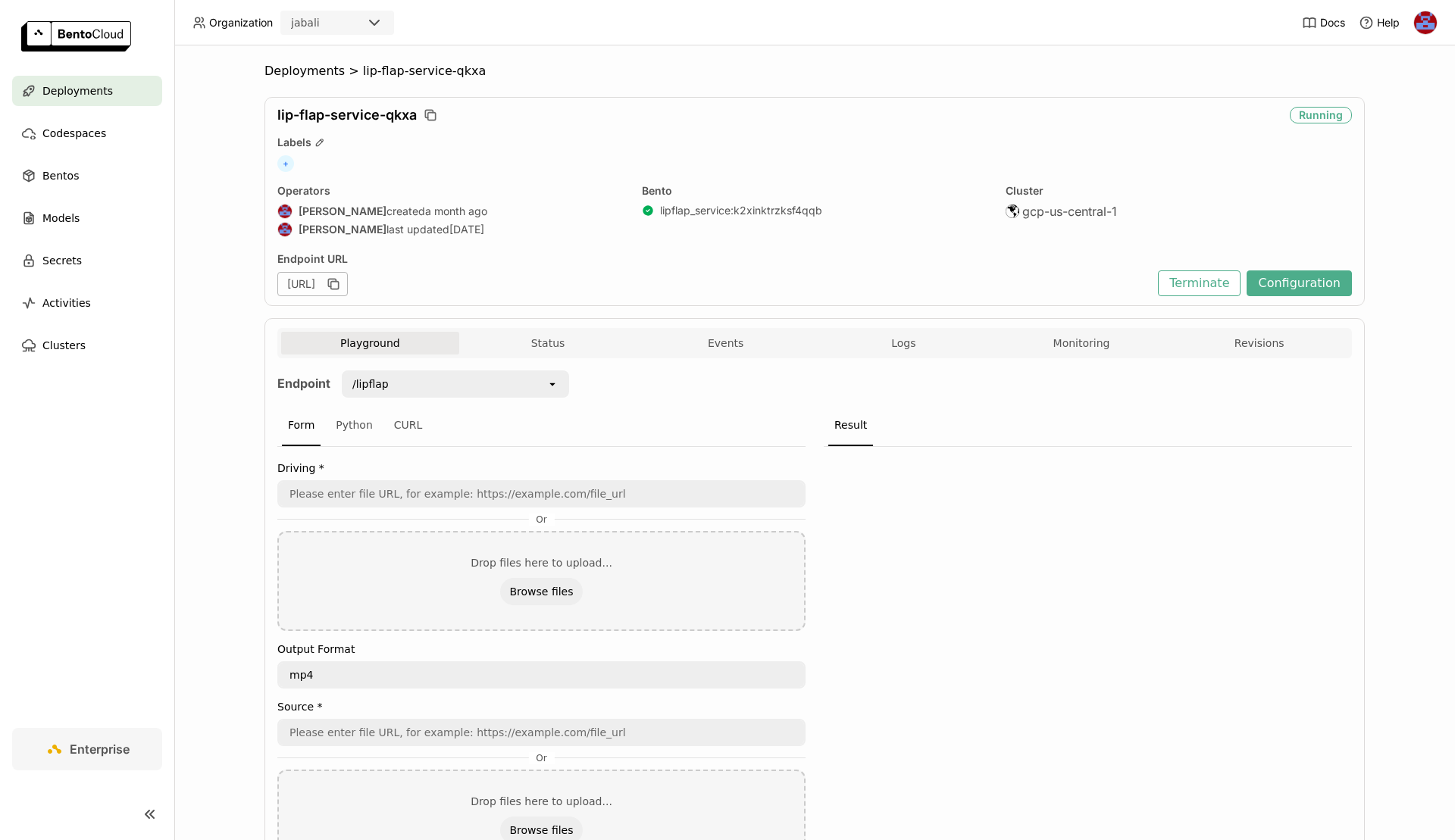
click at [464, 380] on div "/lipflap" at bounding box center [445, 383] width 203 height 24
click at [434, 494] on div "/lipflap_preset_batch_zip" at bounding box center [455, 497] width 203 height 15
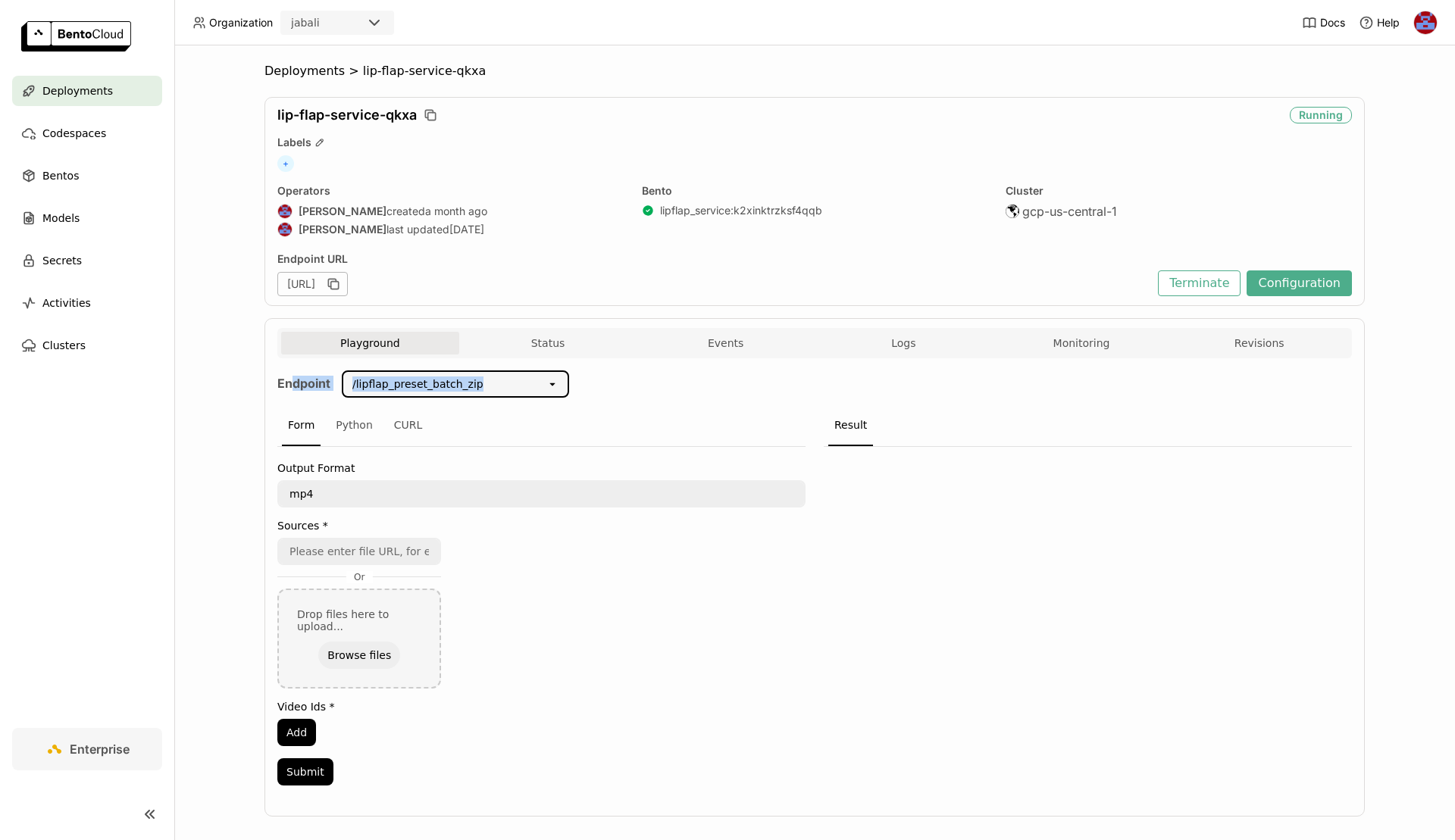
drag, startPoint x: 479, startPoint y: 383, endPoint x: 291, endPoint y: 376, distance: 188.1
click at [291, 376] on div "Endpoint /lipflap_preset_batch_zip open" at bounding box center [423, 387] width 292 height 35
copy div "dpoint /lipflap_preset_batch_zip"
click at [439, 376] on div "/lipflap_preset_batch_zip" at bounding box center [418, 384] width 131 height 15
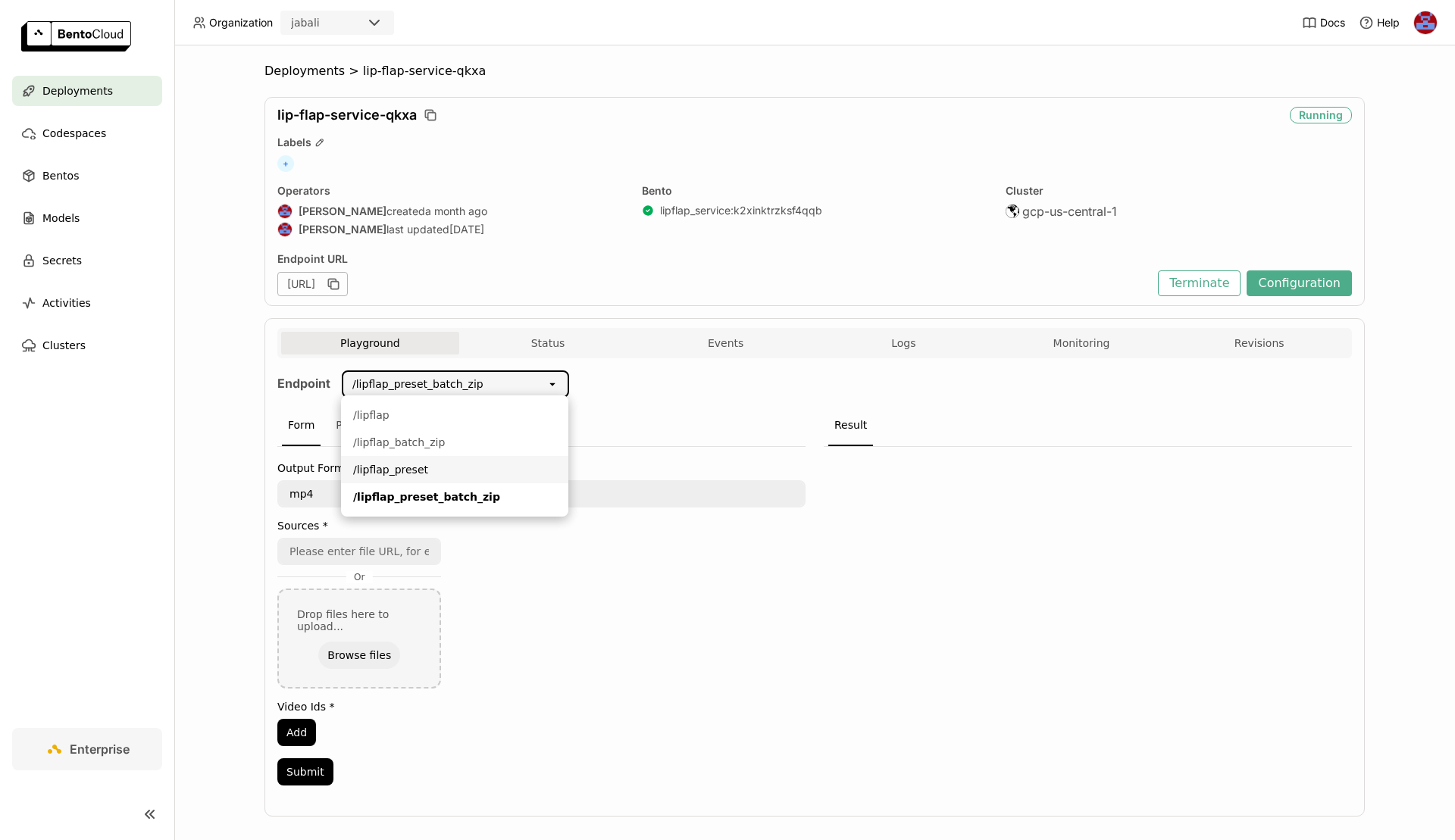
click at [432, 466] on div "/lipflap_preset" at bounding box center [455, 470] width 203 height 15
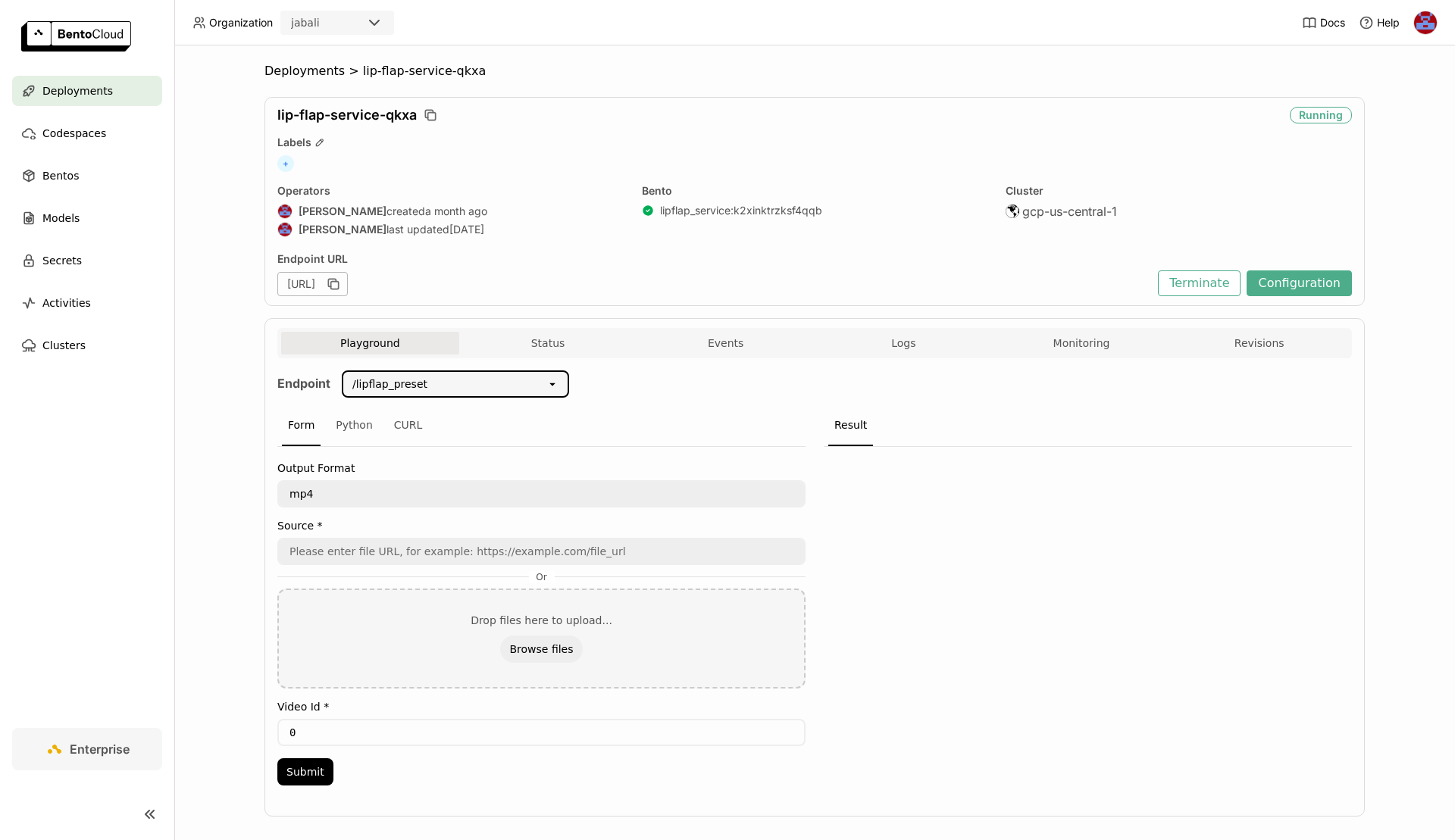
click at [461, 383] on div "/lipflap_preset" at bounding box center [445, 383] width 203 height 24
click at [431, 495] on div "/lipflap_preset_batch_zip" at bounding box center [455, 497] width 203 height 15
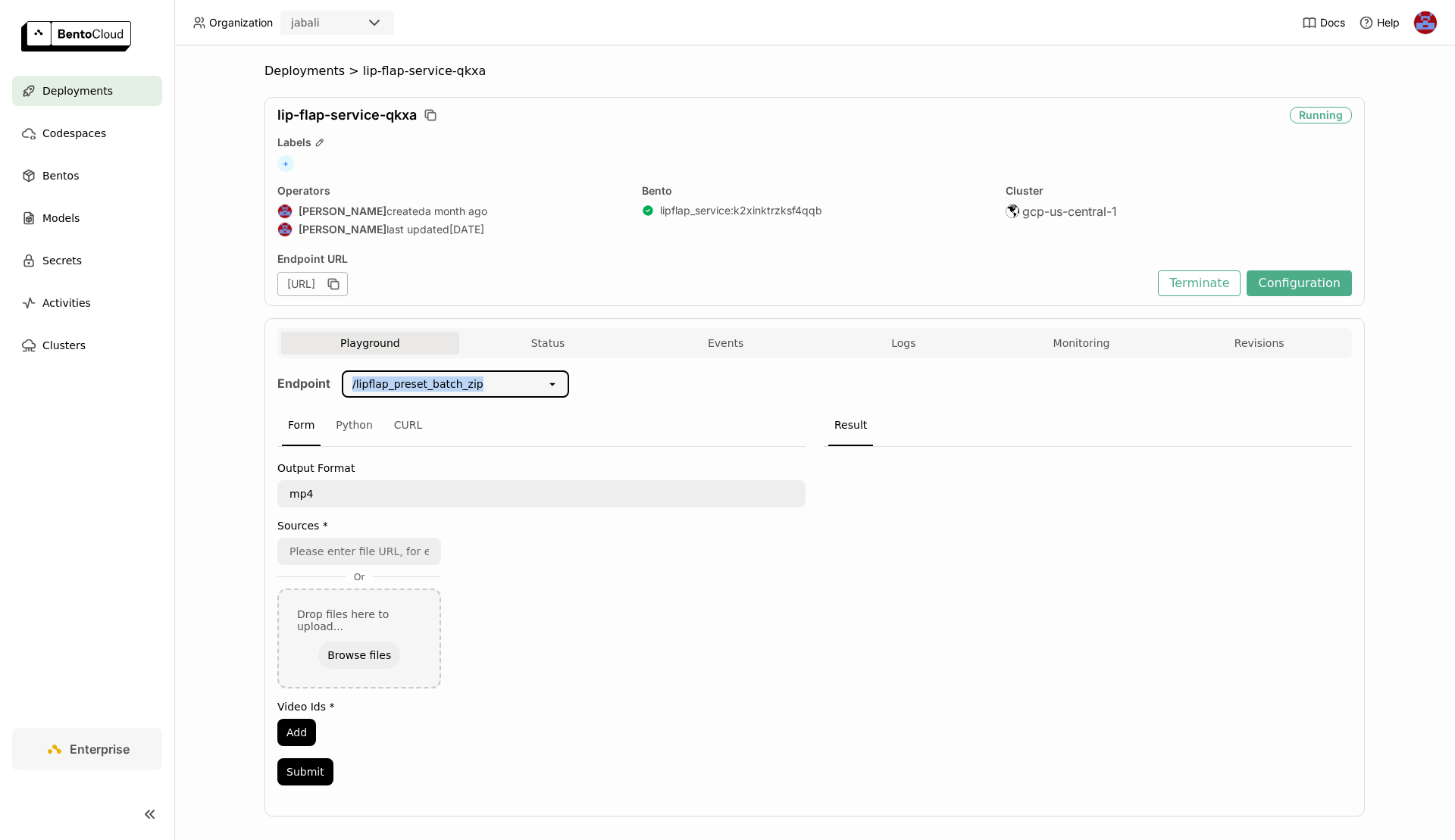
drag, startPoint x: 491, startPoint y: 379, endPoint x: 352, endPoint y: 380, distance: 139.0
click at [351, 380] on div "/lipflap_preset_batch_zip" at bounding box center [445, 383] width 203 height 24
copy div "/lipflap_preset_batch_zip"
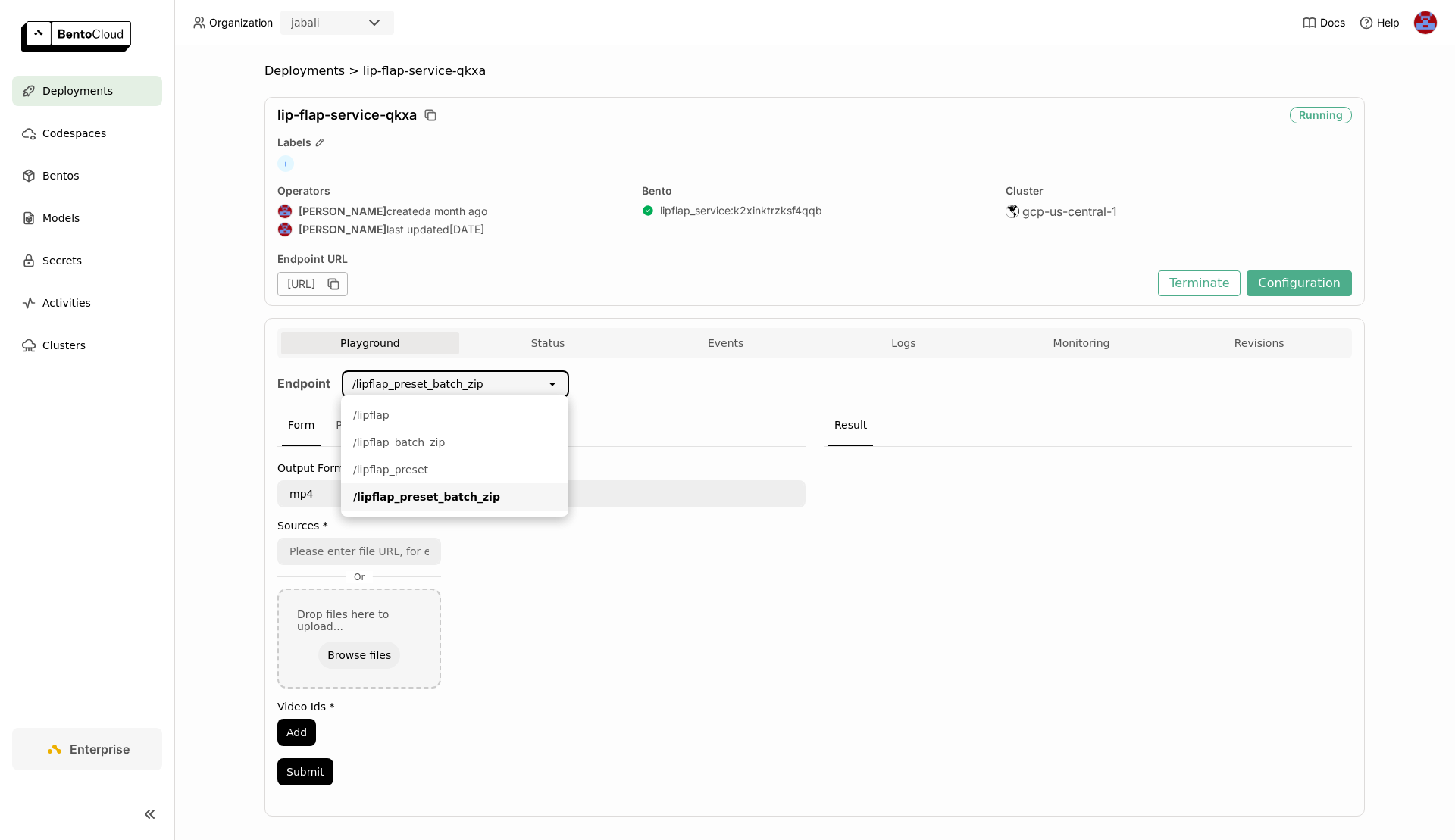
click at [1194, 542] on div at bounding box center [1088, 621] width 528 height 348
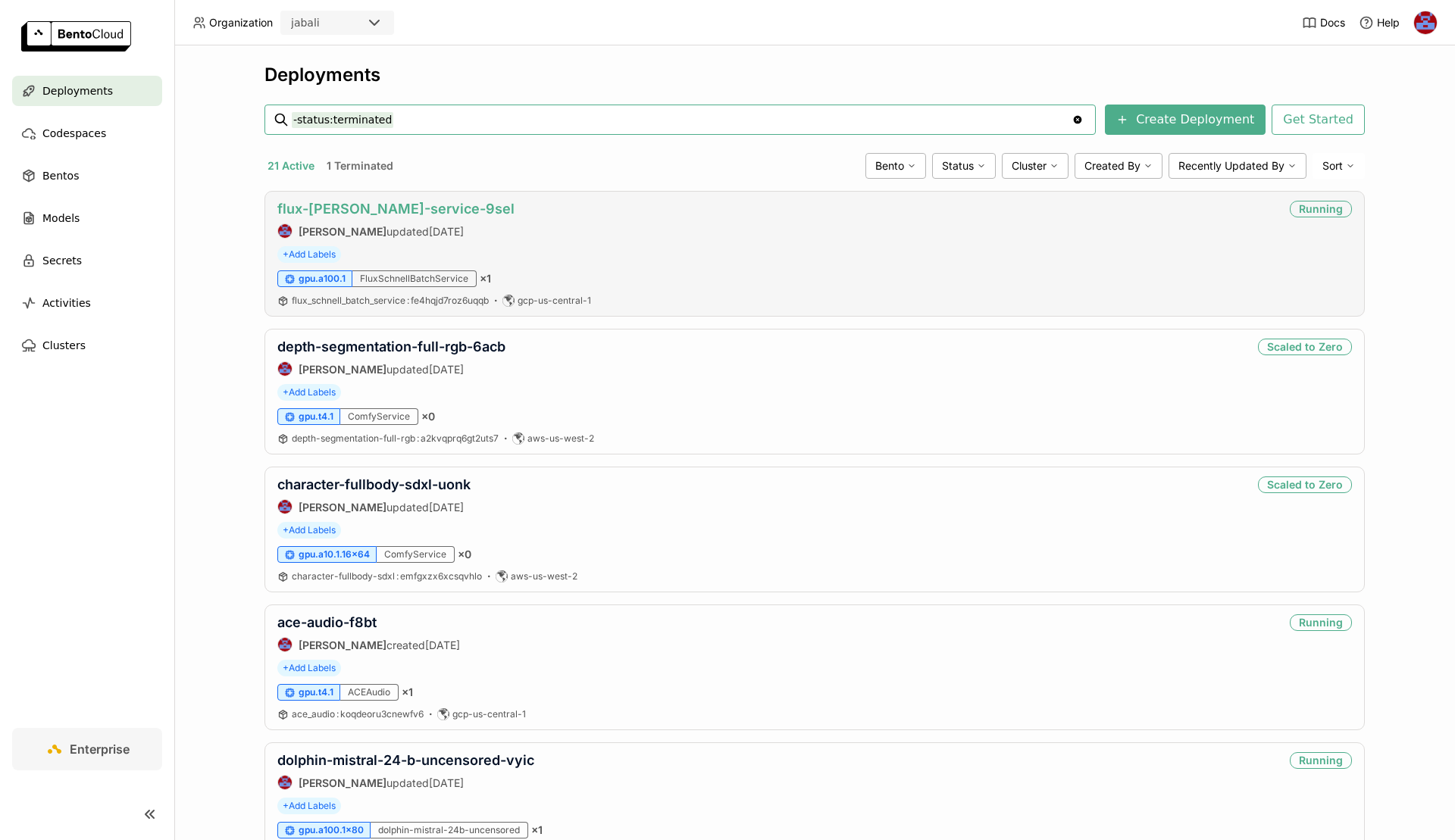
click at [396, 202] on link "flux-[PERSON_NAME]-service-9sel" at bounding box center [396, 209] width 237 height 16
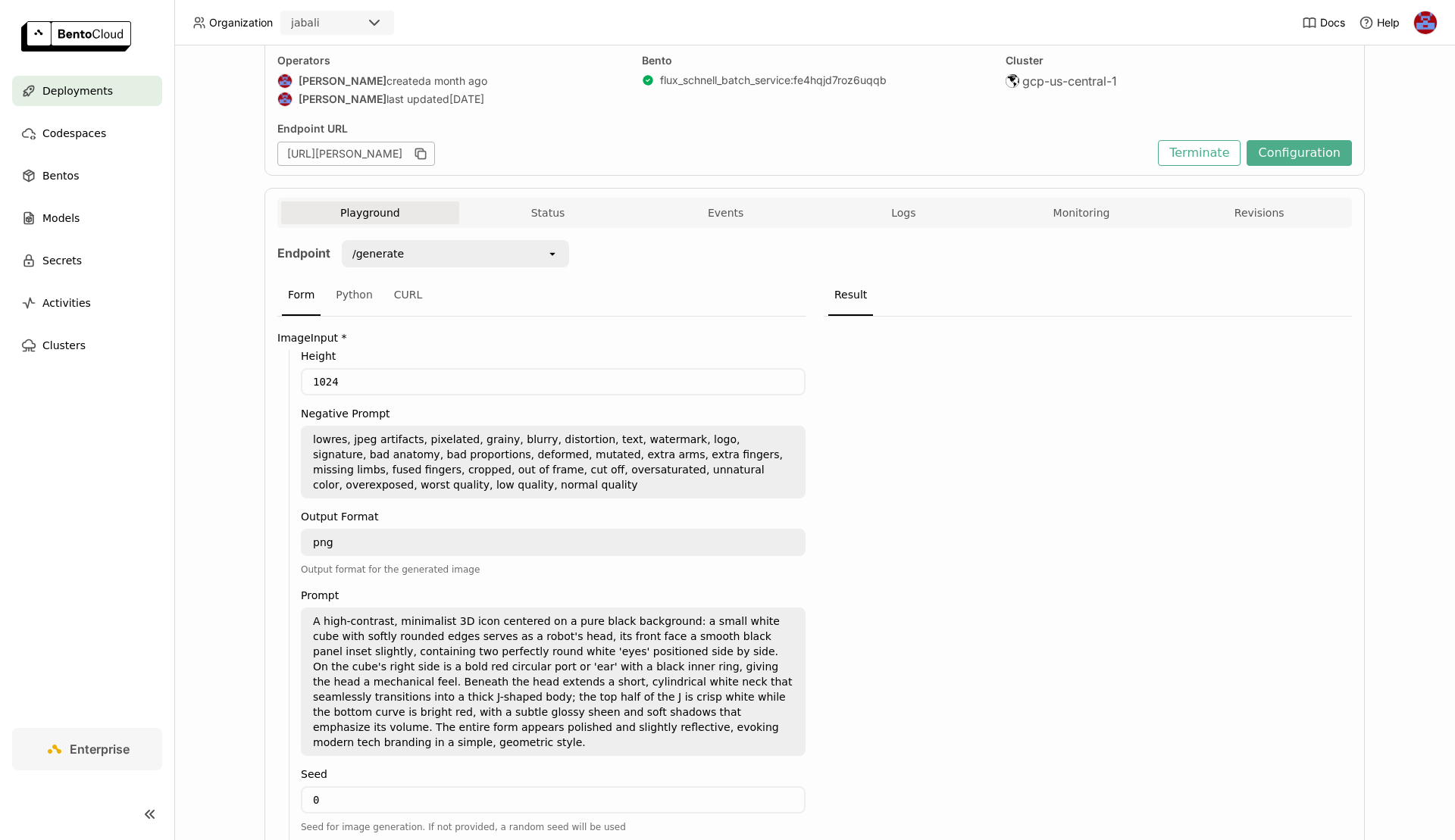
scroll to position [131, 0]
click at [469, 627] on textarea "A high-contrast, minimalist 3D icon centered on a pure black background: a smal…" at bounding box center [553, 681] width 501 height 146
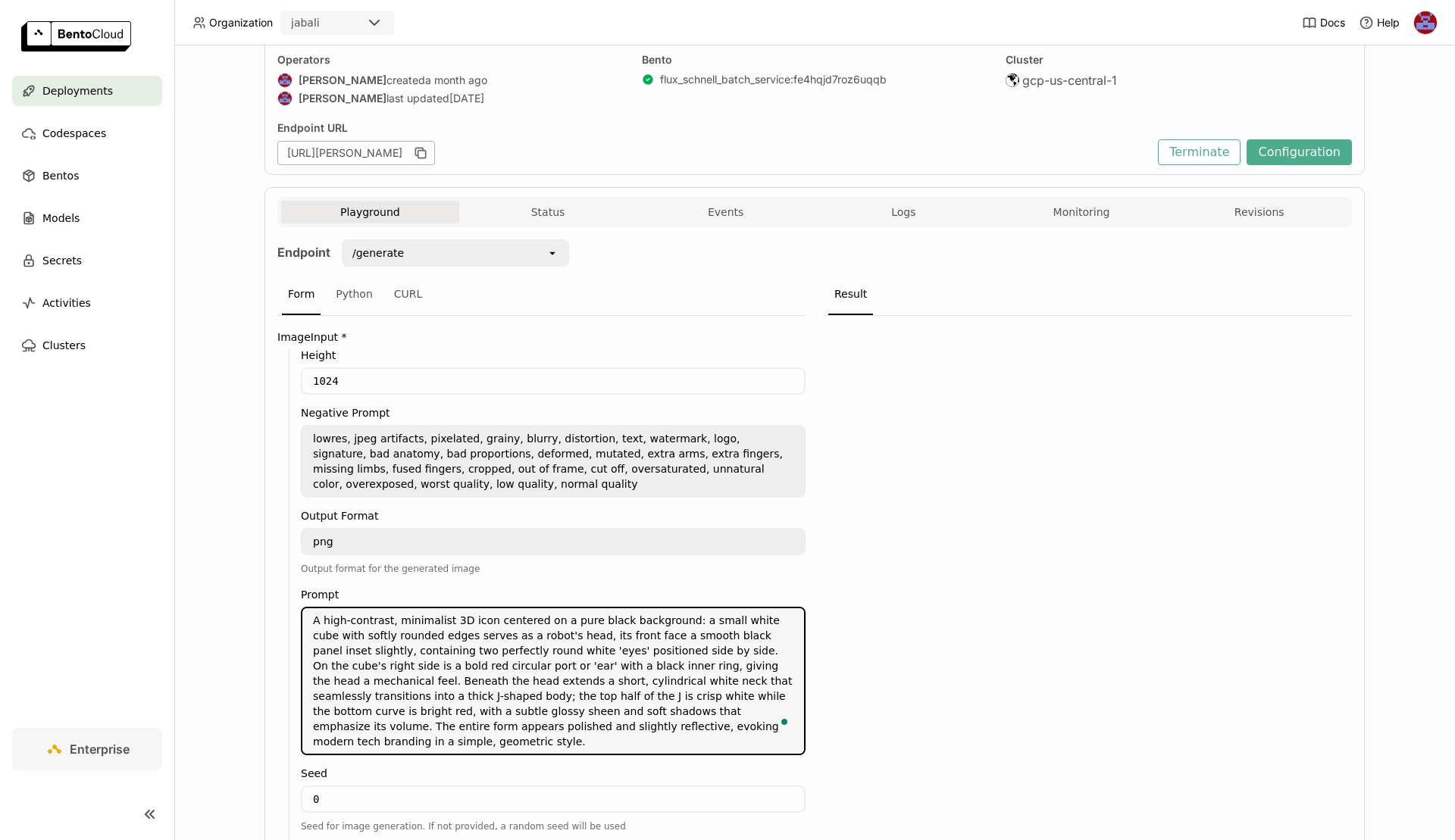
paste textarea "Create a background variations for a side-scrolling flappy bird-style game. The…"
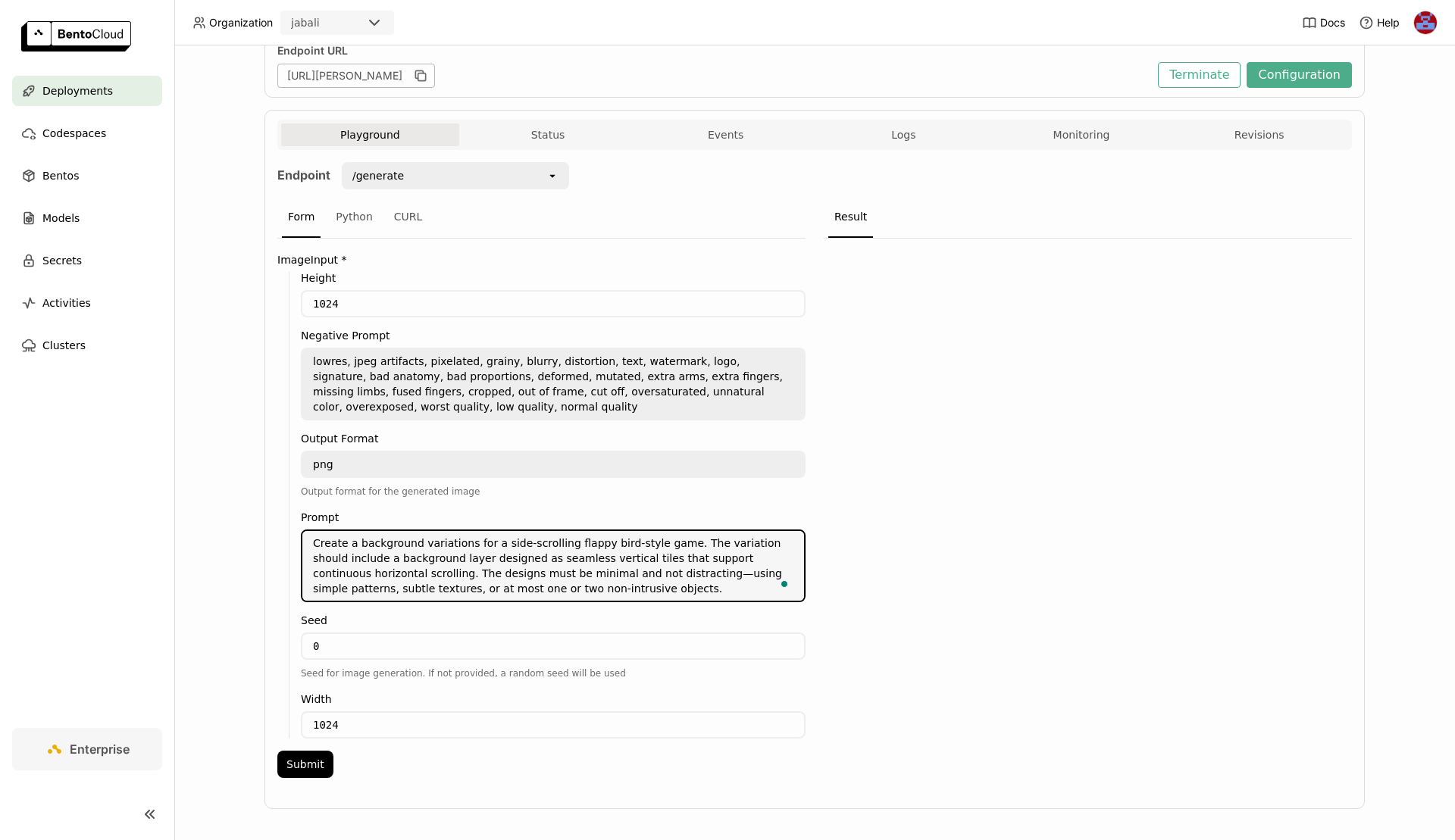
scroll to position [213, 0]
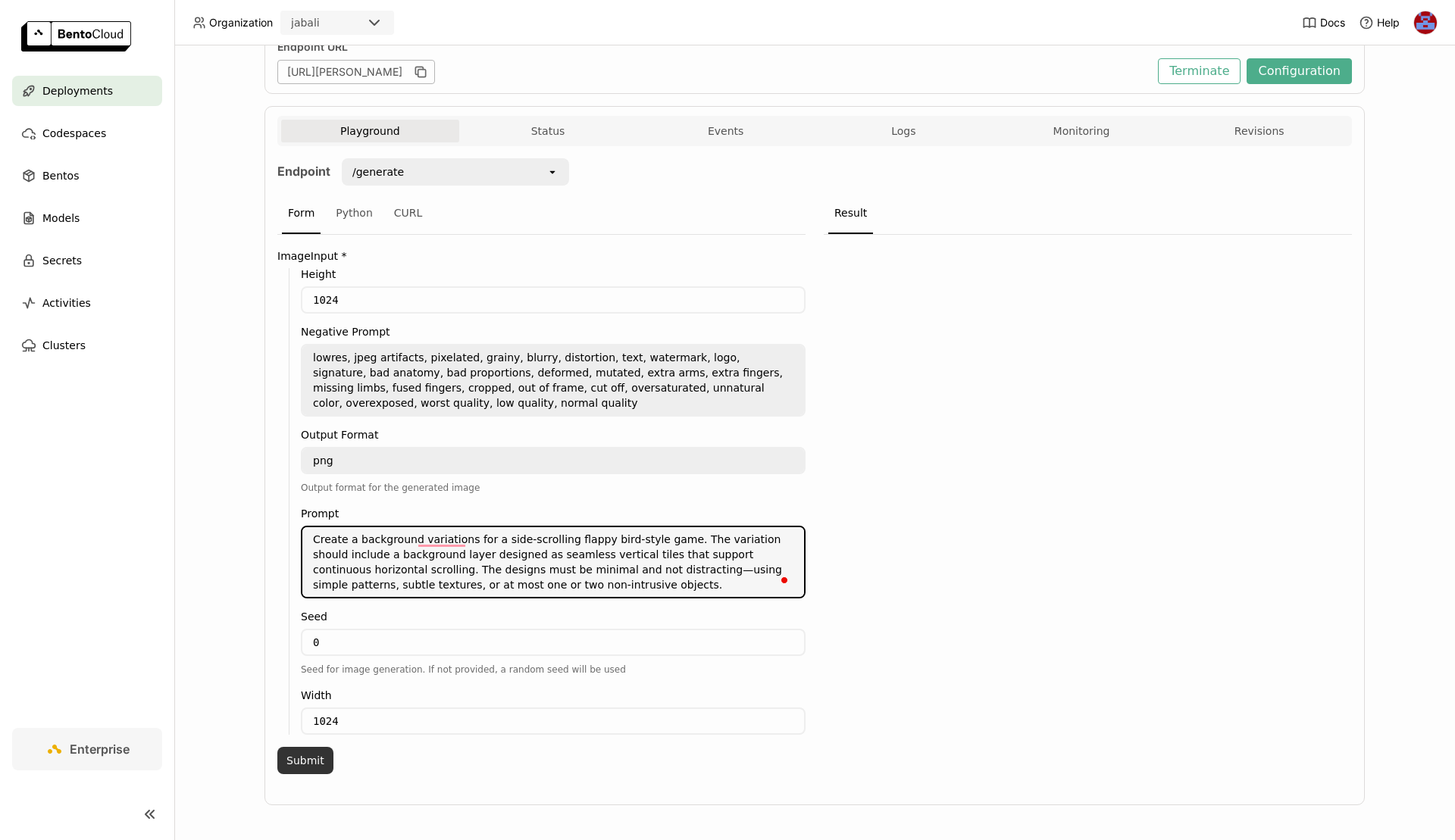
click at [305, 754] on button "Submit" at bounding box center [305, 760] width 56 height 27
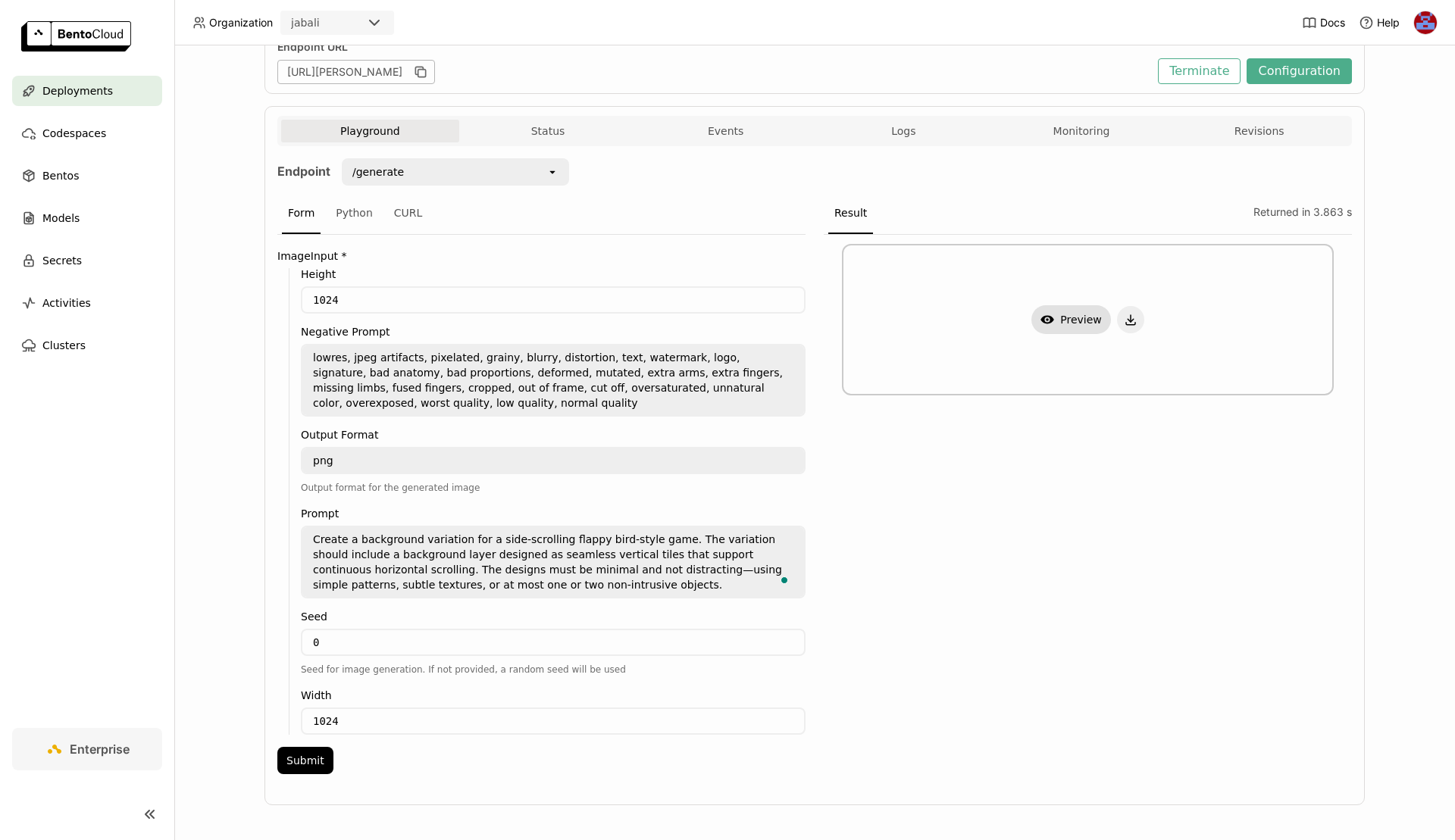
click at [1082, 313] on button "Show Preview" at bounding box center [1071, 320] width 79 height 28
click at [1243, 455] on div at bounding box center [727, 420] width 1455 height 840
click at [353, 538] on textarea "Create a background variation for a side-scrolling flappy bird-style game. The …" at bounding box center [553, 562] width 501 height 70
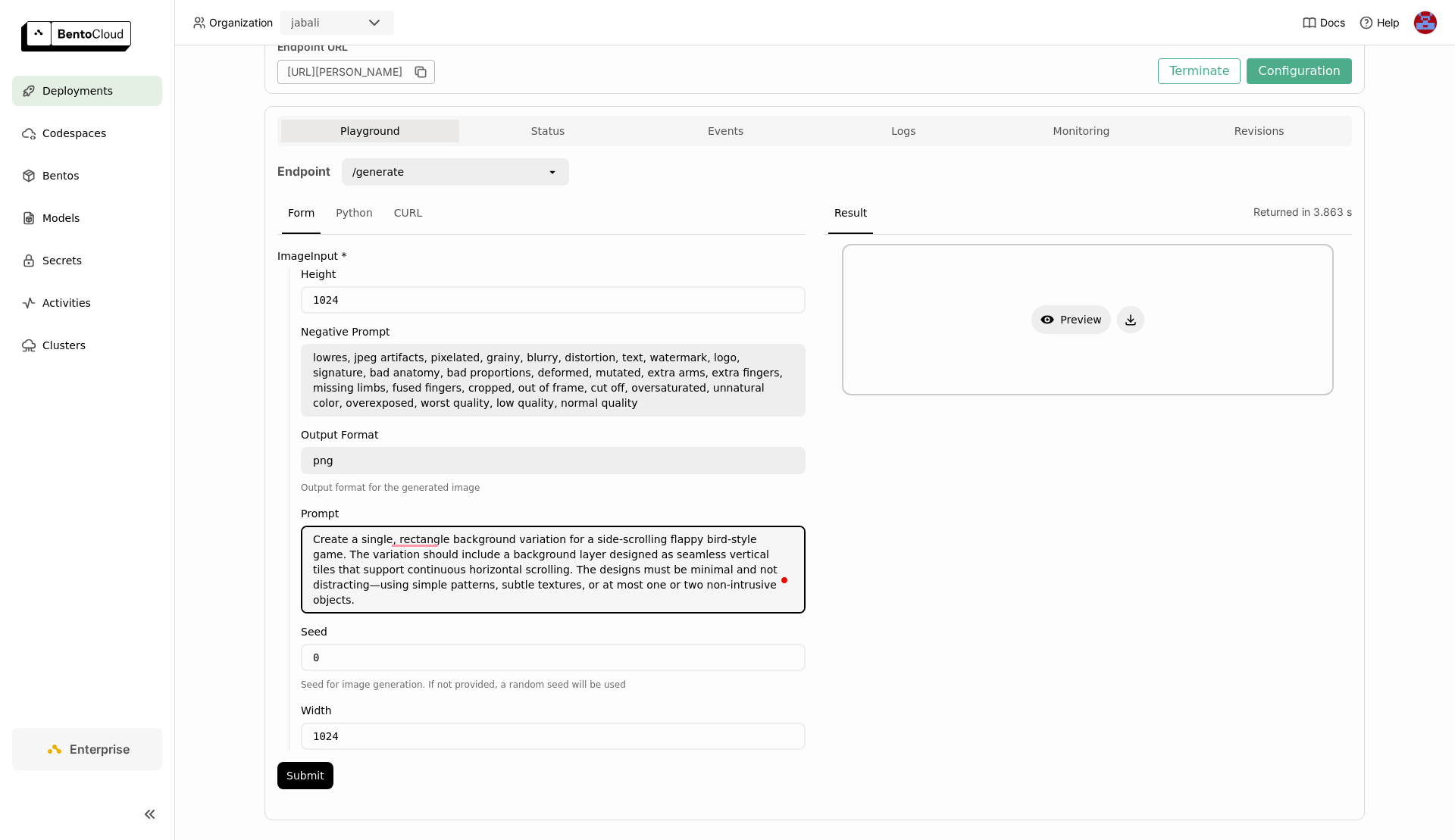
click at [586, 547] on textarea "Create a single, rectangle background variation for a side-scrolling flappy bir…" at bounding box center [553, 570] width 501 height 85
paste textarea "background for a side-scrolling flappy bird–style game. The background should b…"
click at [313, 762] on button "Submit" at bounding box center [305, 775] width 56 height 27
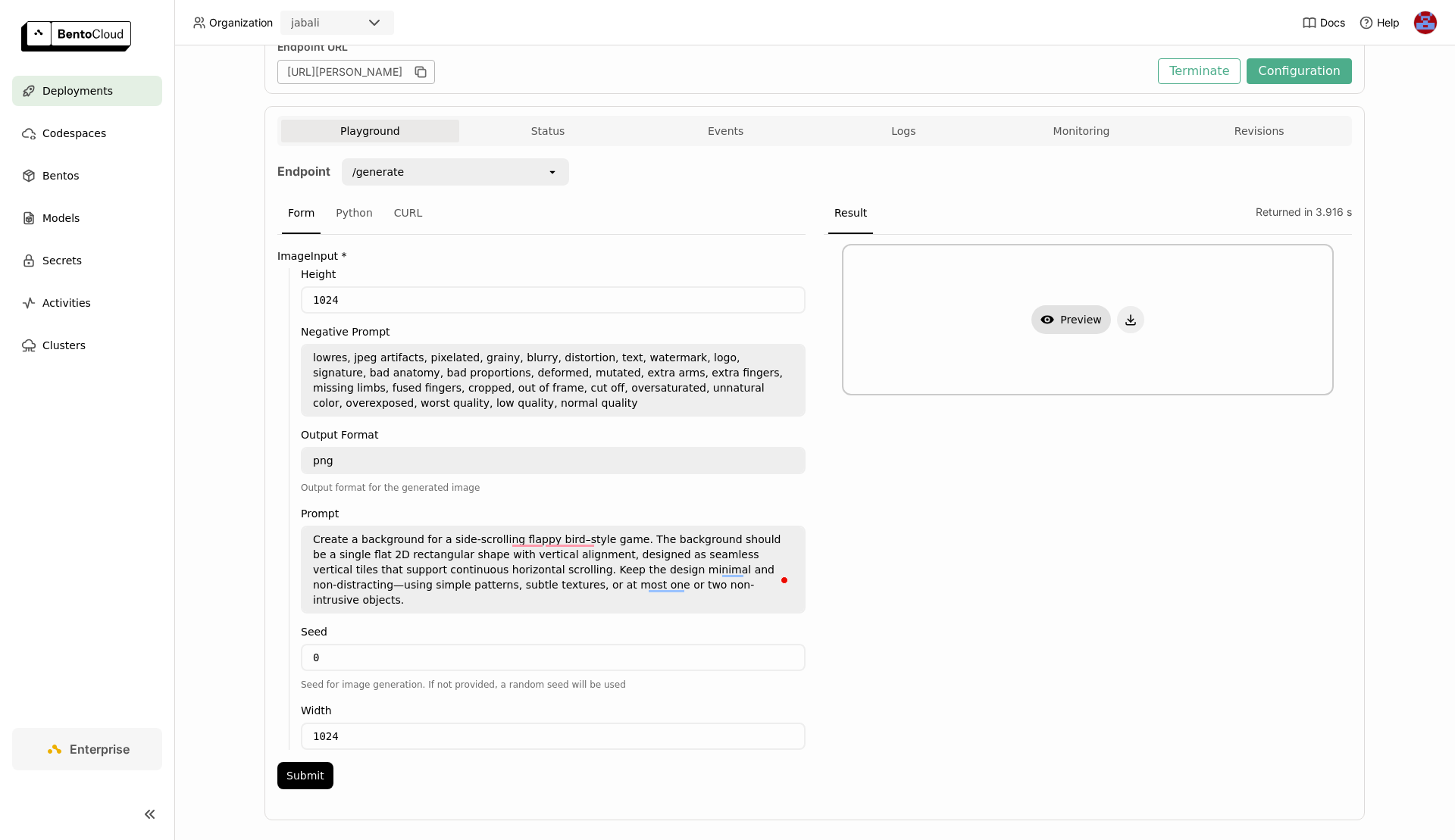
click at [1068, 315] on button "Show Preview" at bounding box center [1071, 320] width 79 height 28
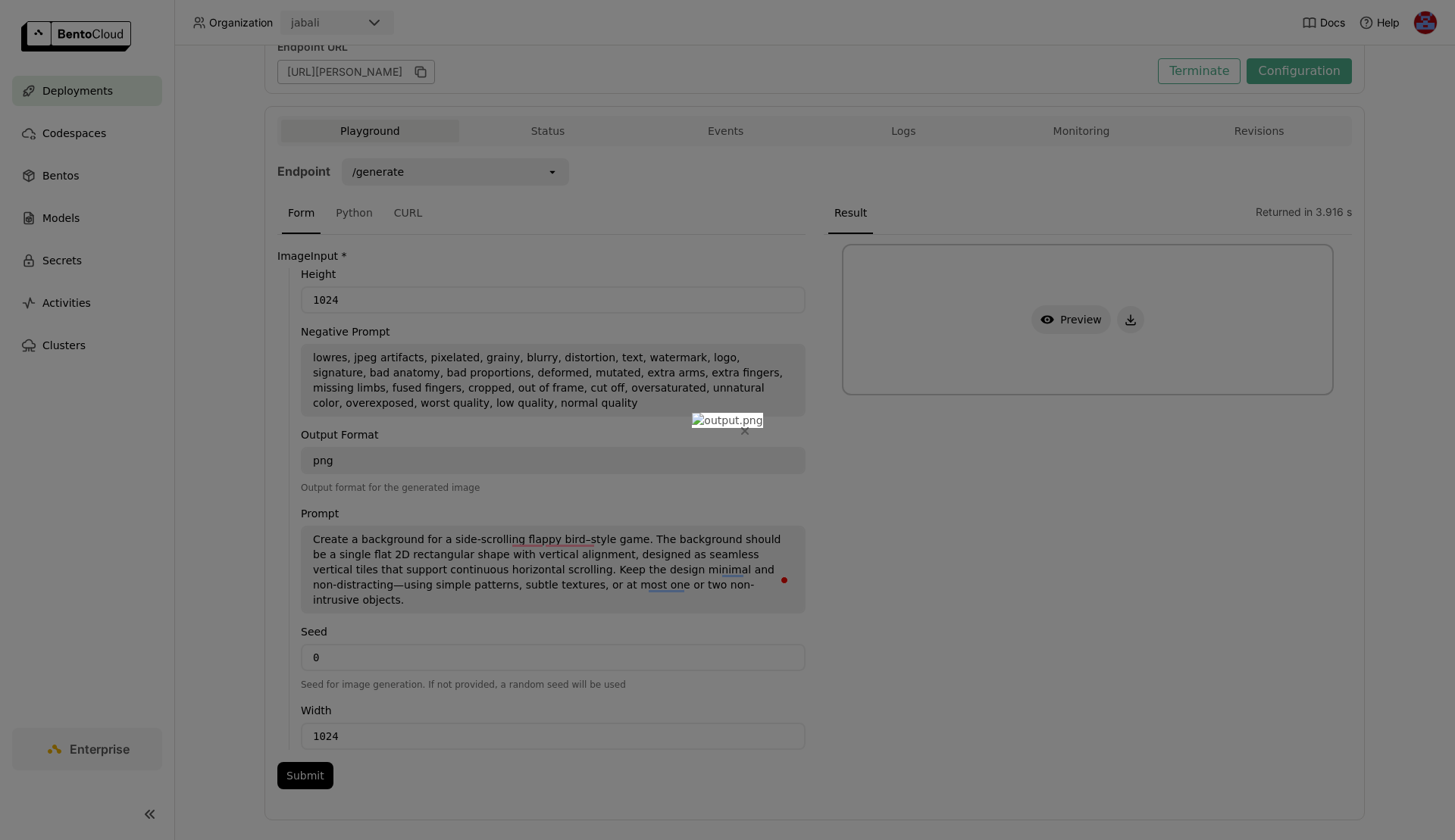
click at [749, 427] on icon "Close" at bounding box center [745, 431] width 8 height 8
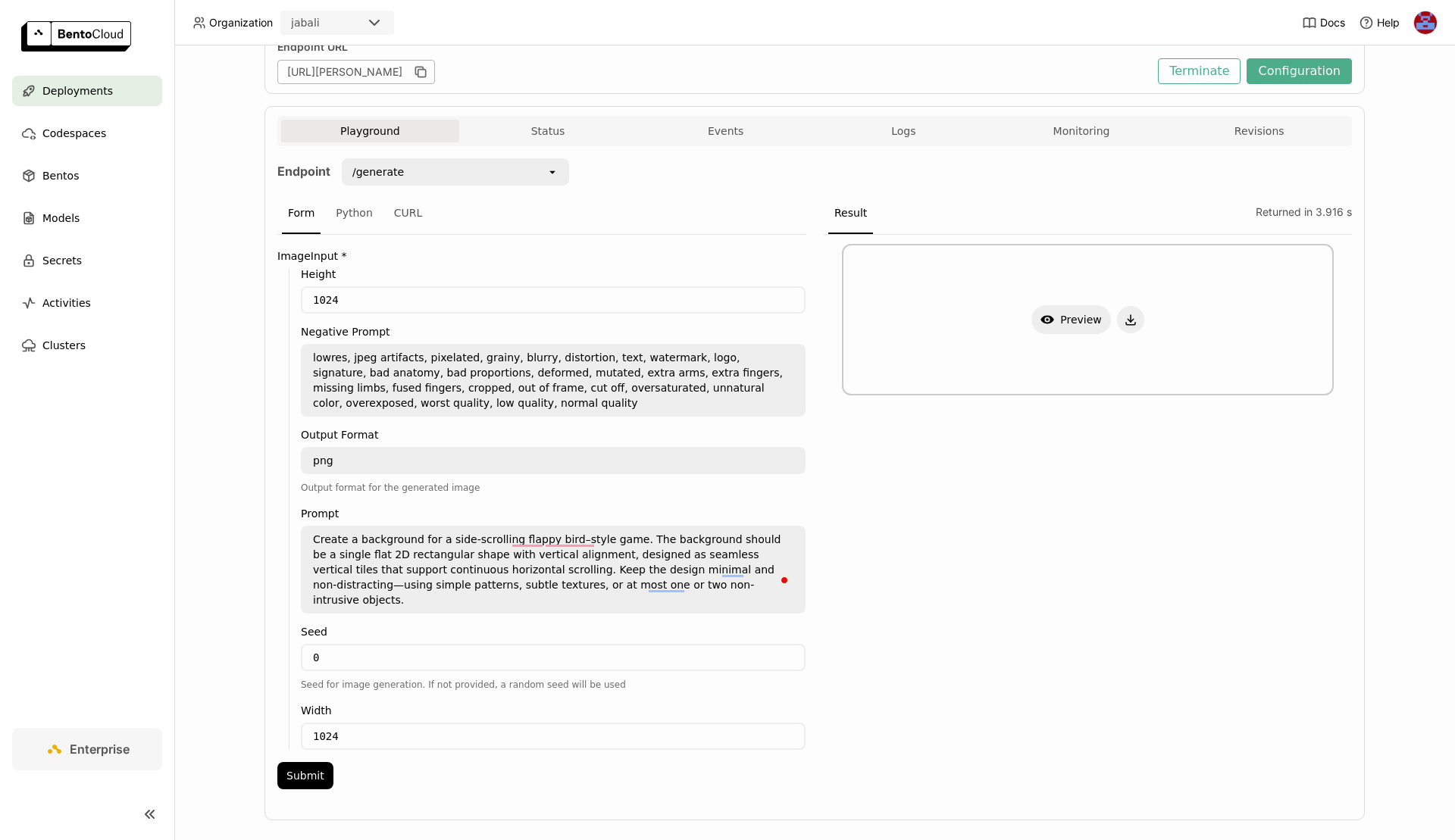
click at [373, 571] on textarea "Create a background for a side-scrolling flappy bird–style game. The background…" at bounding box center [553, 570] width 501 height 85
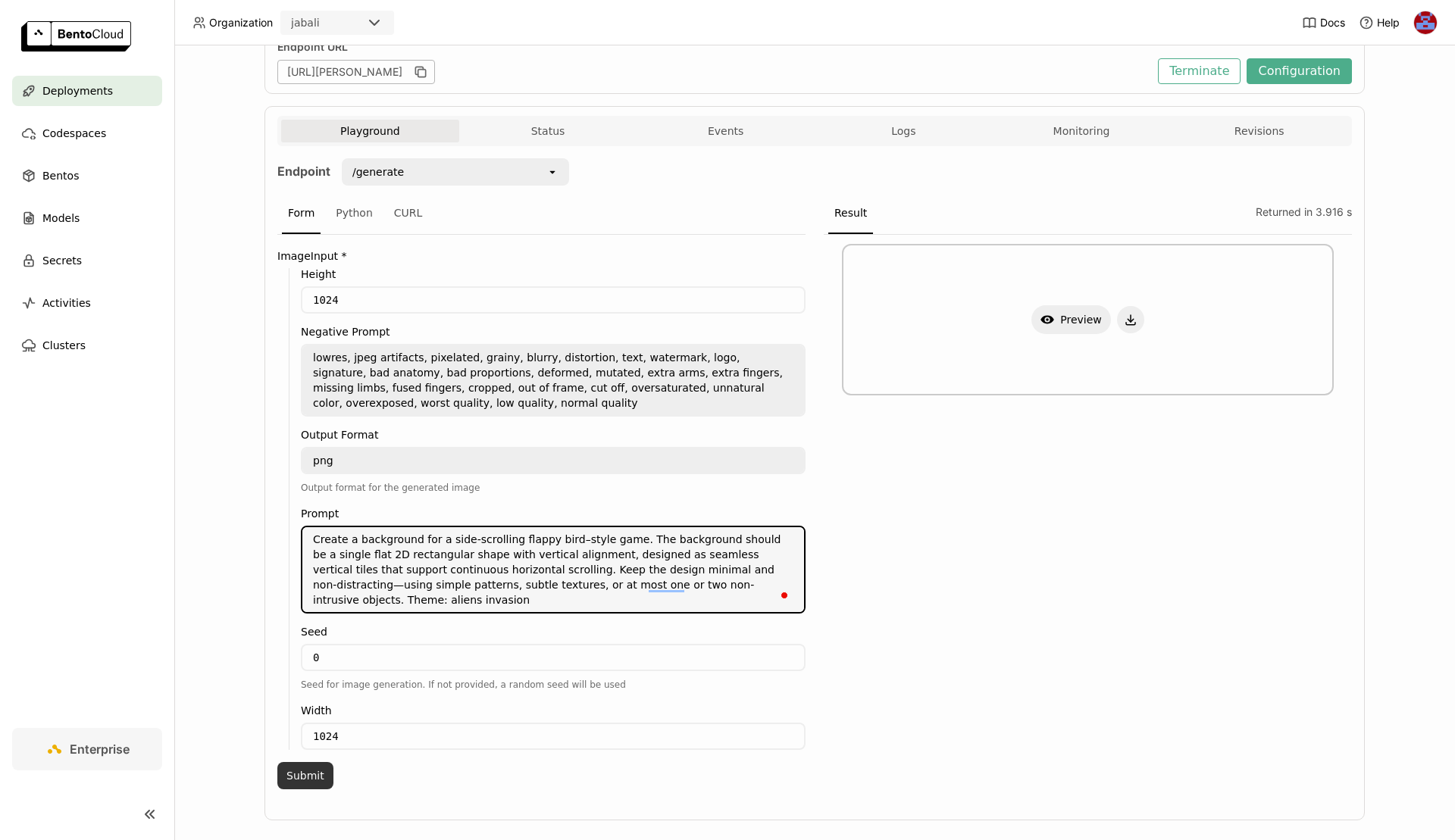
click at [313, 771] on button "Submit" at bounding box center [305, 775] width 56 height 27
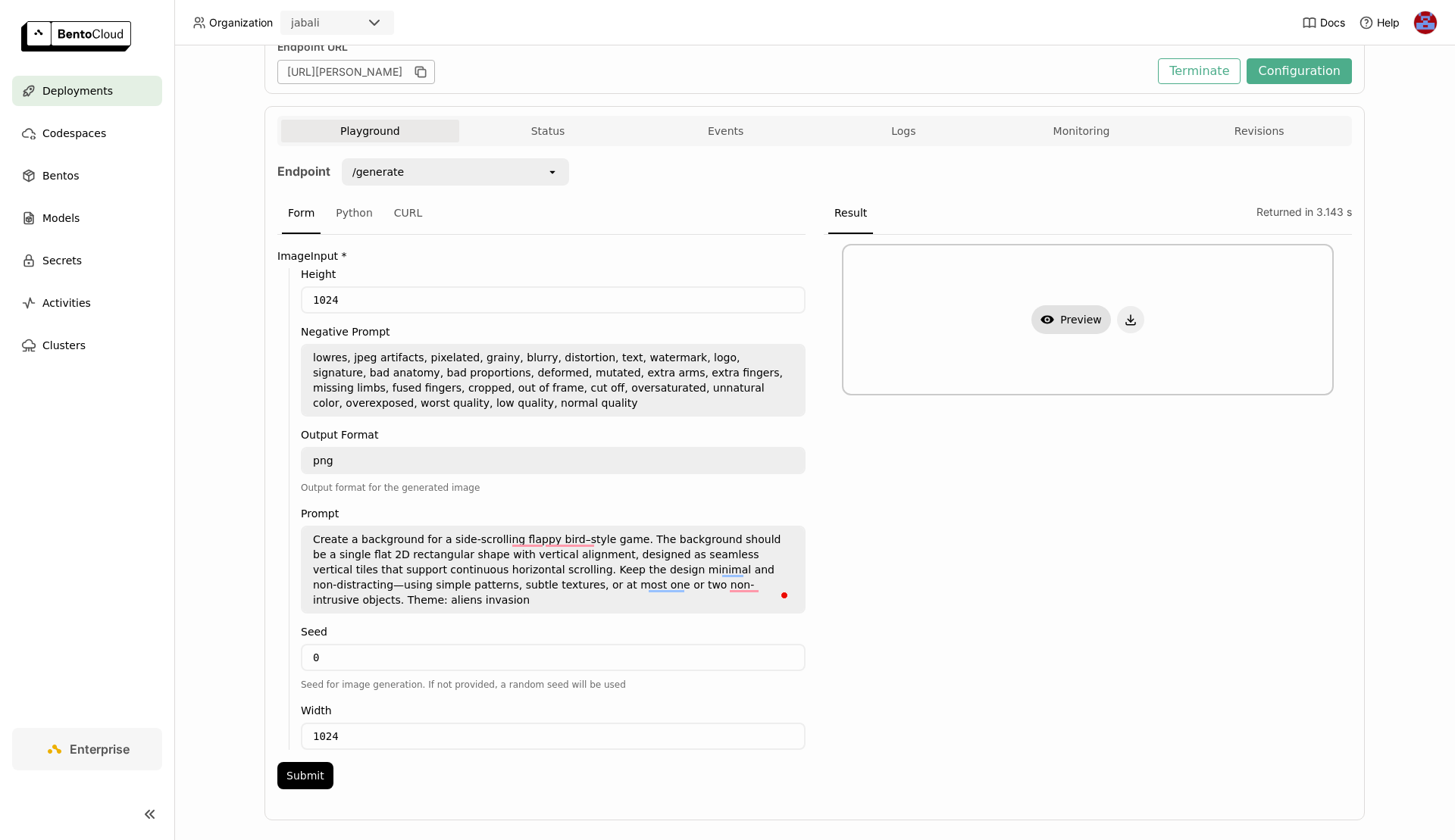
click at [1059, 313] on button "Show Preview" at bounding box center [1071, 320] width 79 height 28
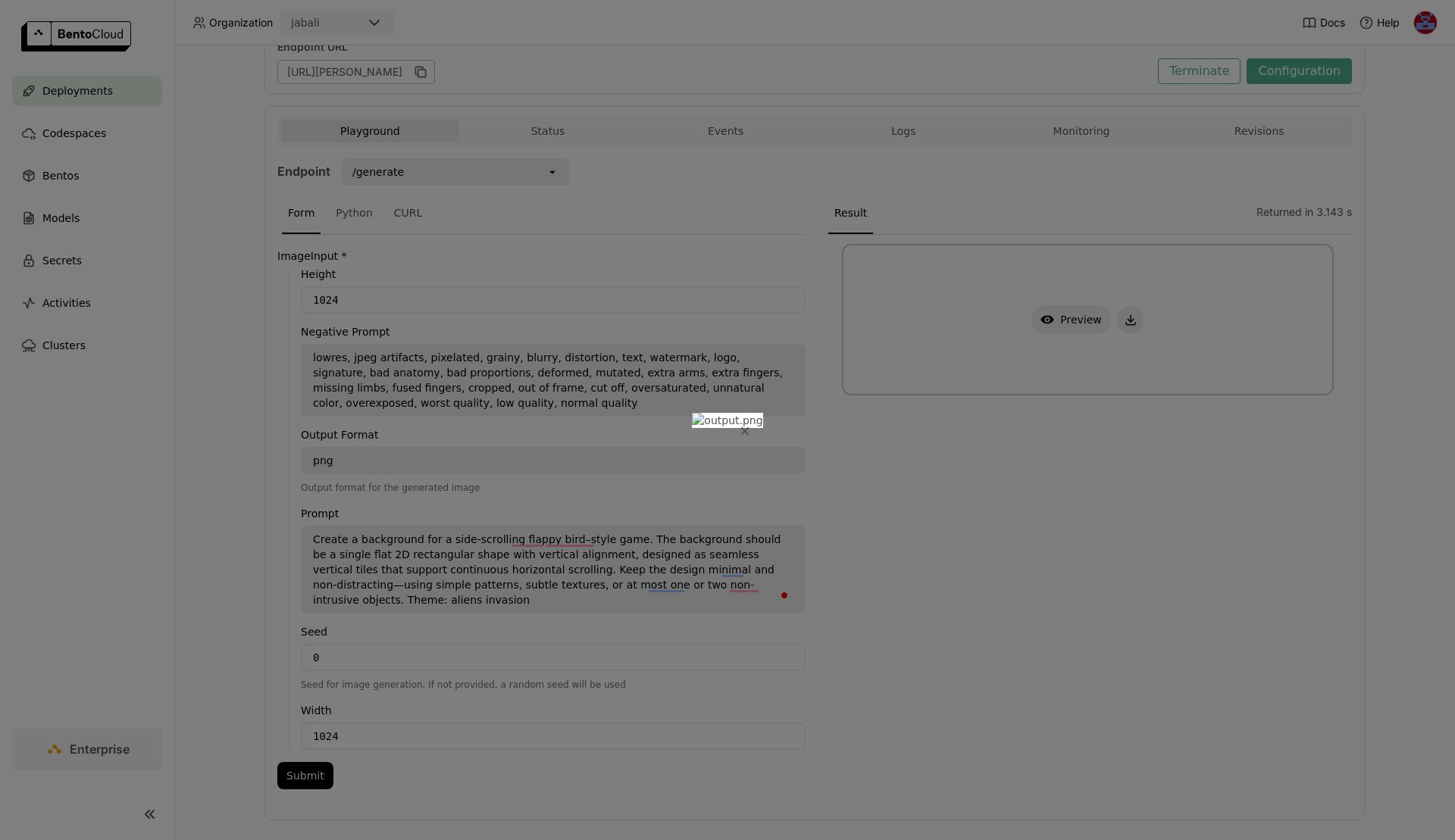
click at [748, 428] on icon "Close" at bounding box center [745, 431] width 6 height 6
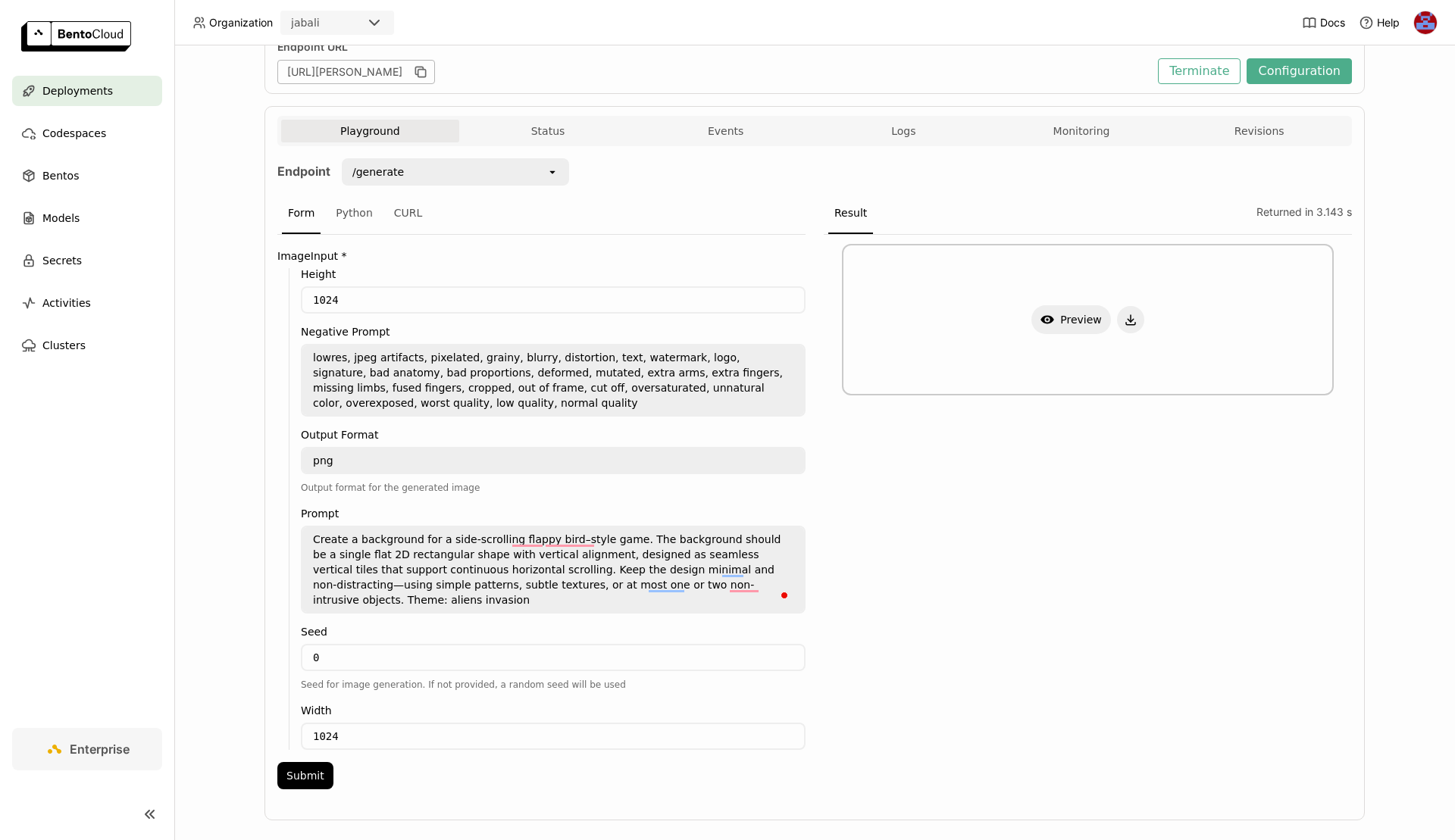
click at [432, 594] on textarea "Create a background for a side-scrolling flappy bird–style game. The background…" at bounding box center [553, 570] width 501 height 85
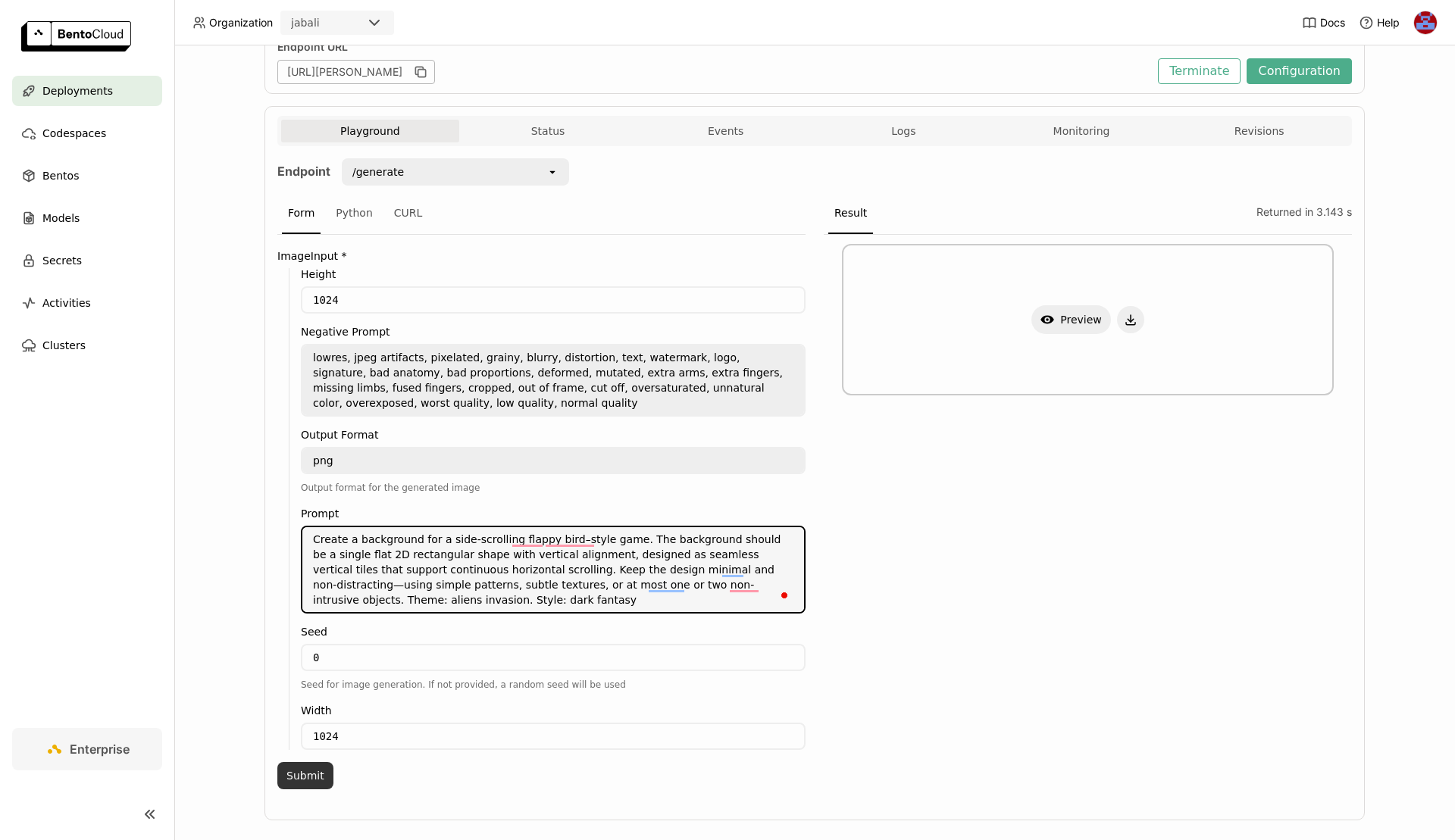
type textarea "Create a background for a side-scrolling flappy bird–style game. The background…"
click at [310, 763] on button "Submit" at bounding box center [305, 775] width 56 height 27
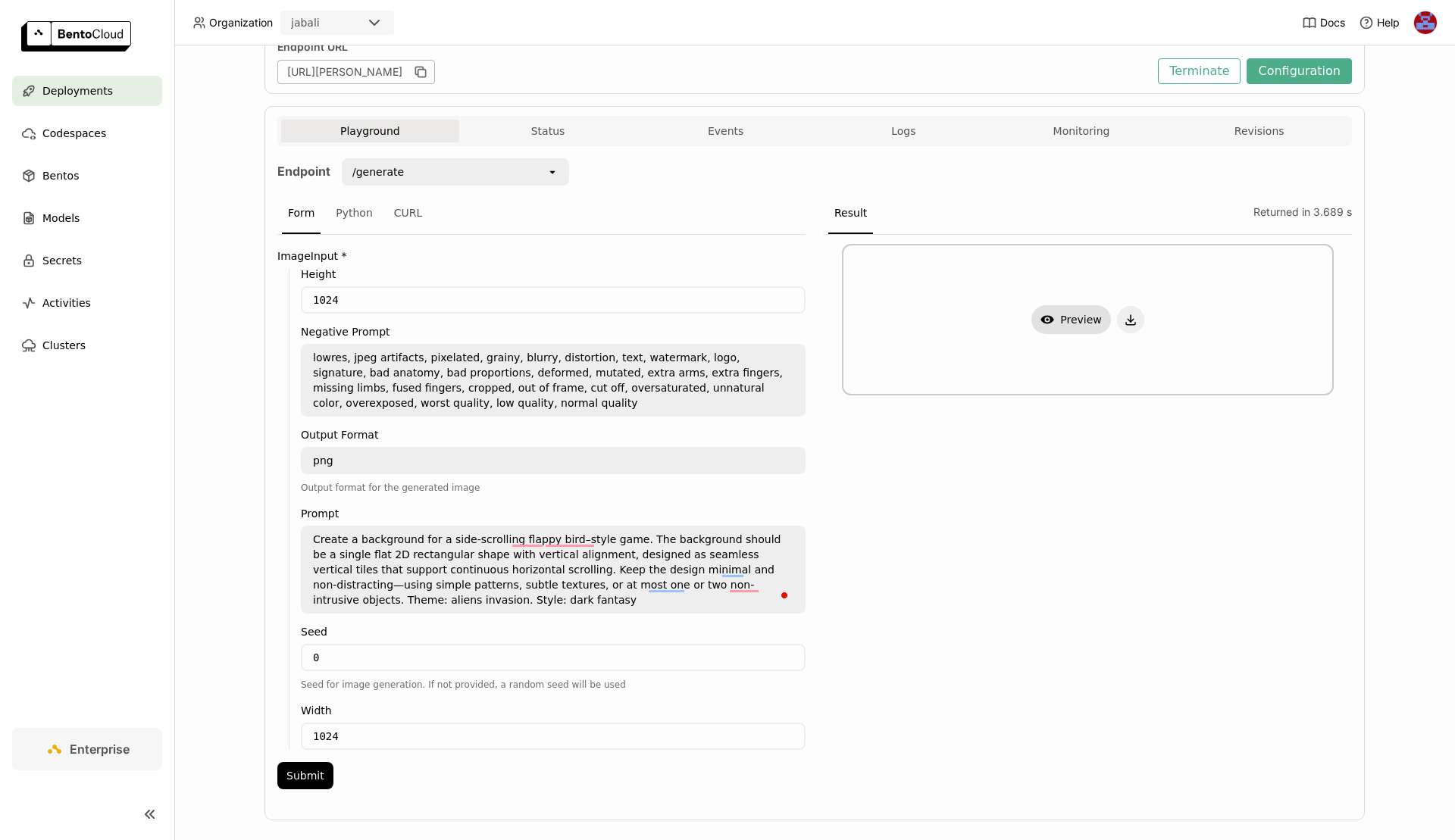
click at [1072, 315] on button "Show Preview" at bounding box center [1071, 320] width 79 height 28
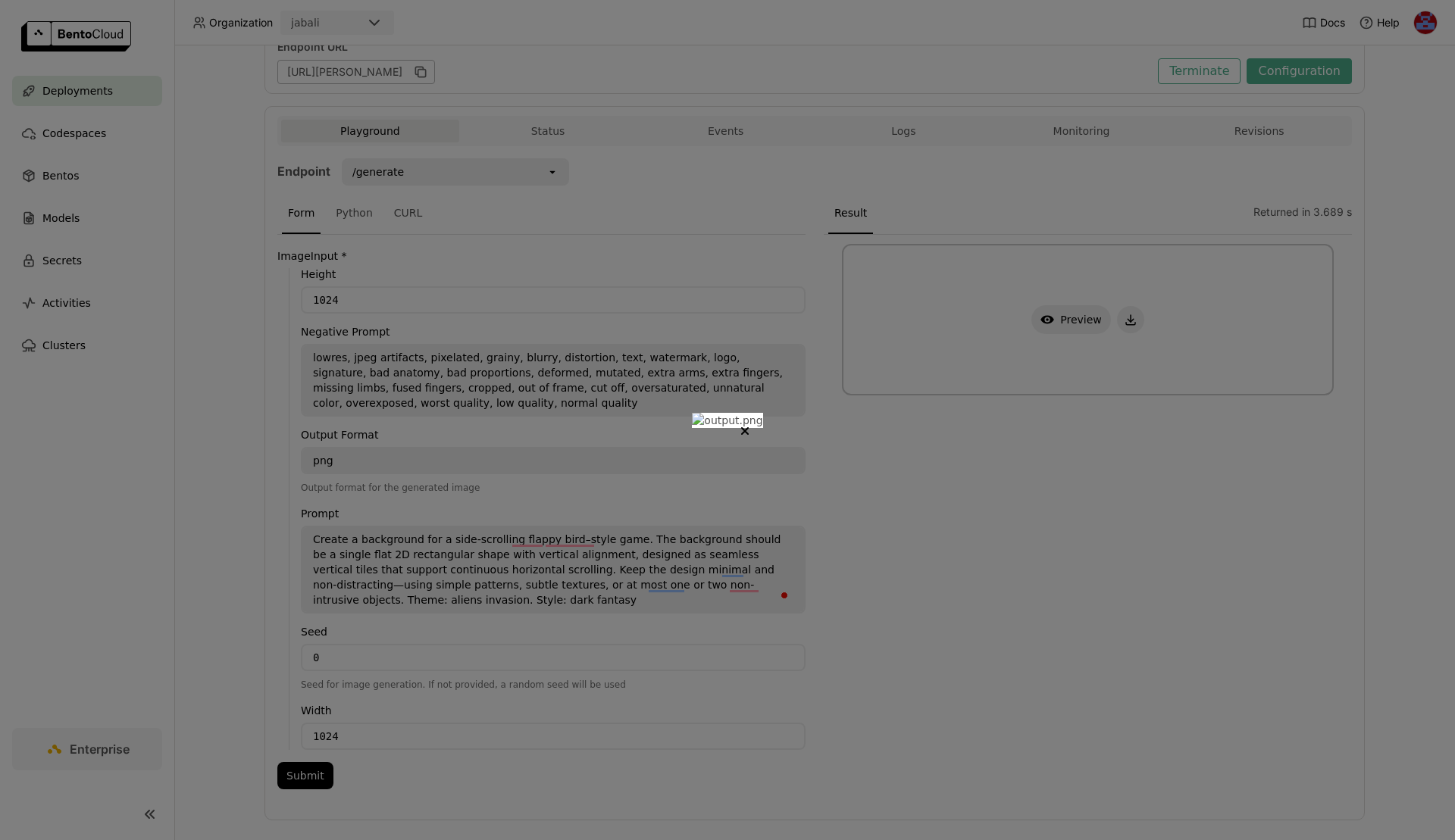
click at [1161, 59] on div at bounding box center [727, 420] width 1455 height 840
